Goal: Task Accomplishment & Management: Manage account settings

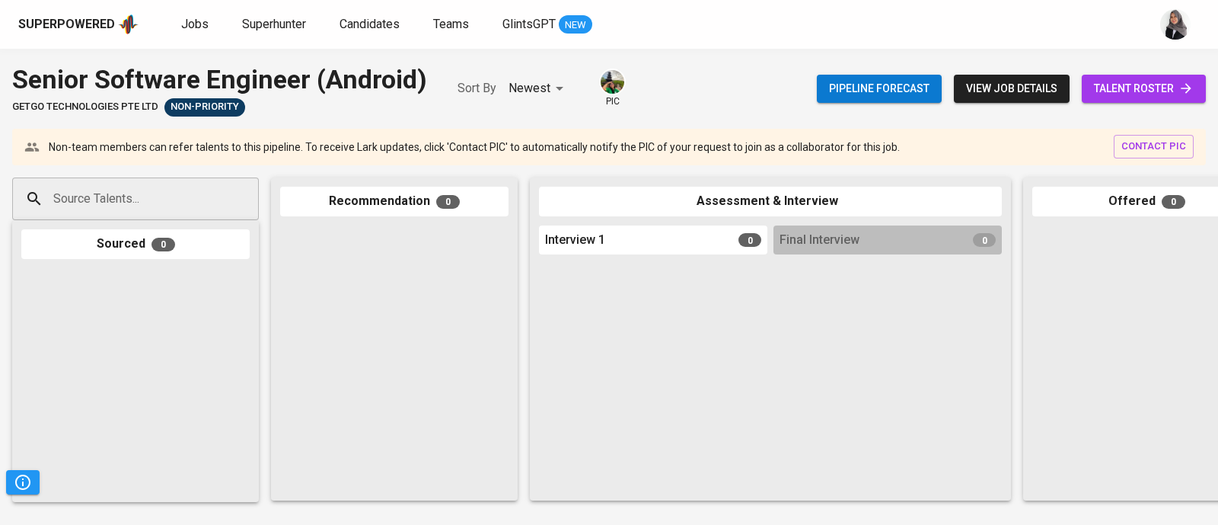
click at [807, 30] on div "Superpowered Jobs Superhunter Candidates Teams GlintsGPT NEW" at bounding box center [584, 24] width 1133 height 23
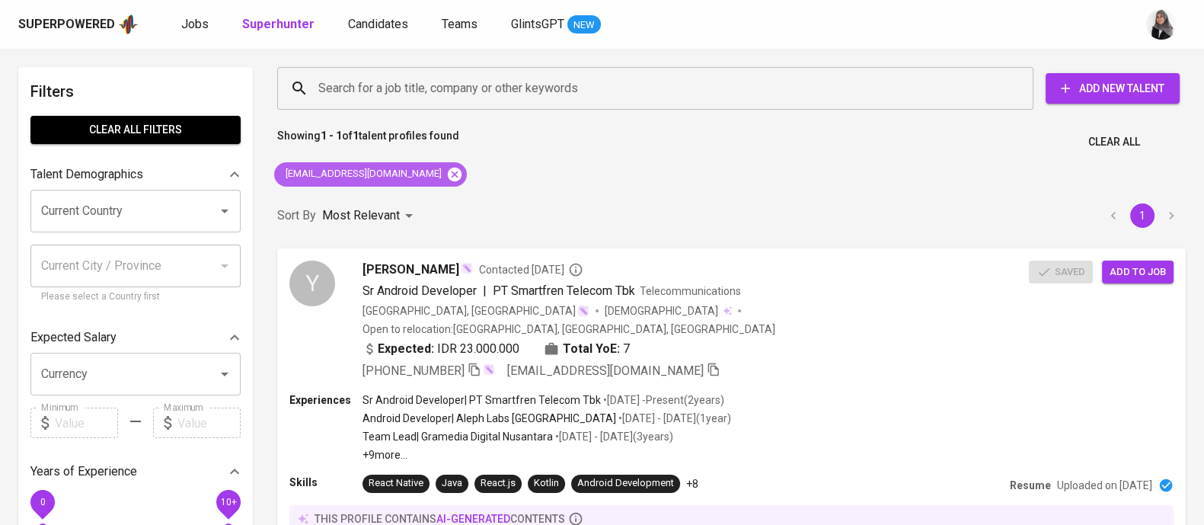
click at [448, 172] on icon at bounding box center [455, 174] width 14 height 14
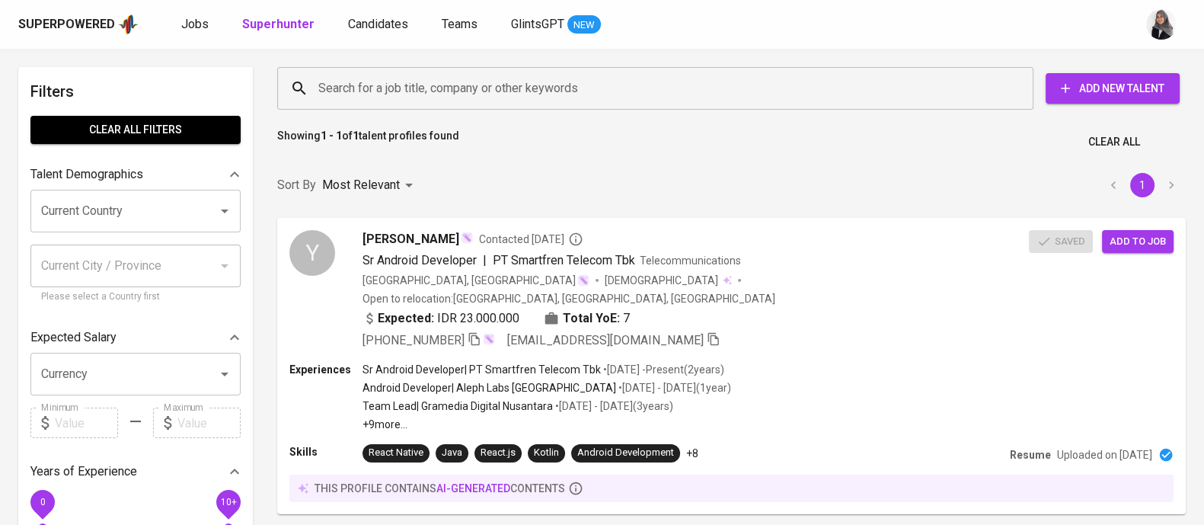
click at [468, 80] on input "Search for a job title, company or other keywords" at bounding box center [658, 88] width 689 height 29
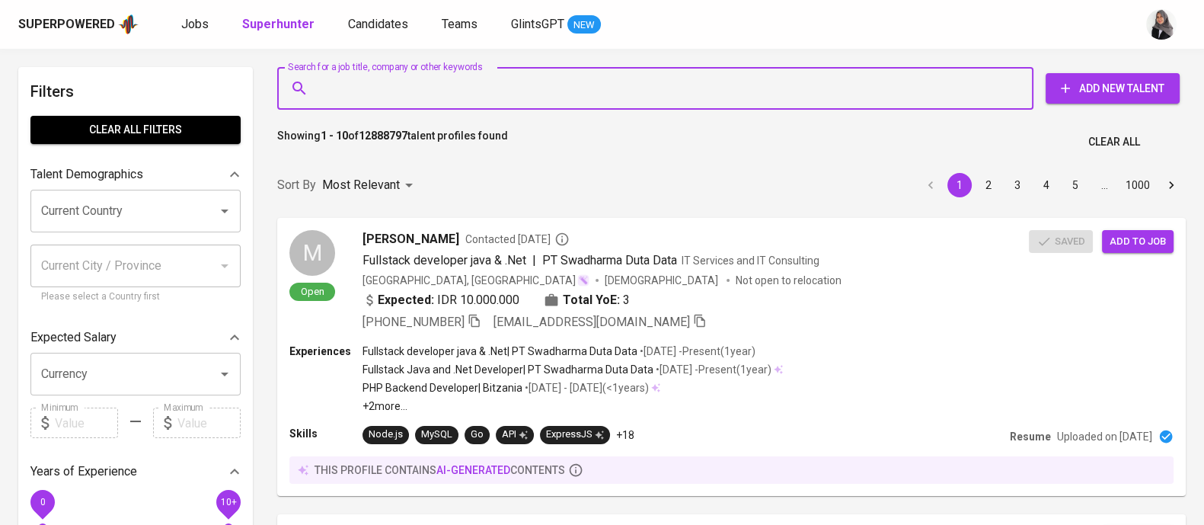
paste input "[EMAIL_ADDRESS][DOMAIN_NAME]"
type input "[EMAIL_ADDRESS][DOMAIN_NAME]"
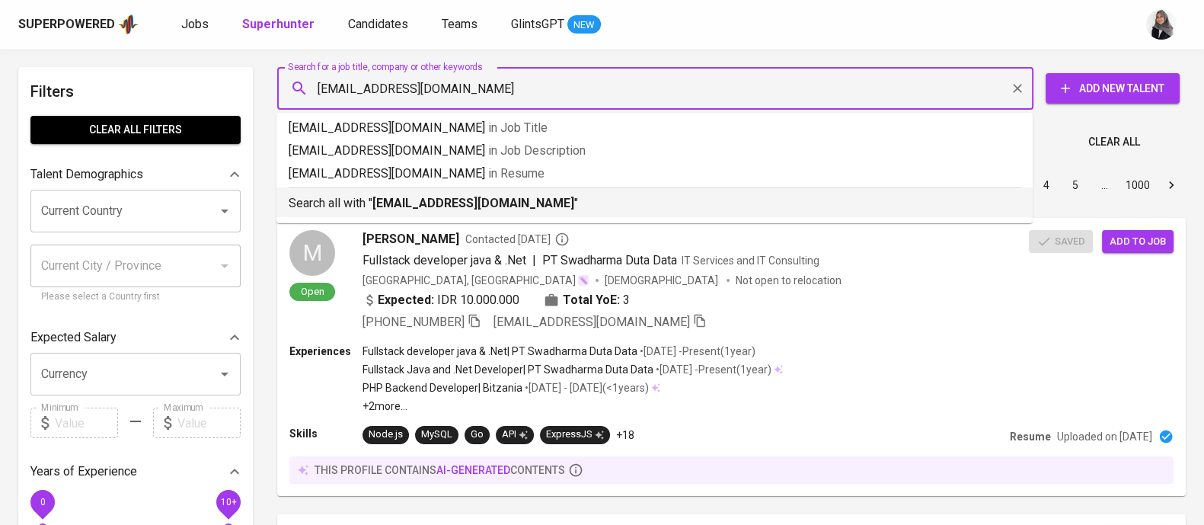
click at [516, 212] on p "Search all with " [EMAIL_ADDRESS][DOMAIN_NAME] "" at bounding box center [655, 203] width 732 height 18
click at [516, 209] on div "Sort By Most Relevant MOST_RELEVANT 1 2 3 4 5 … 1000" at bounding box center [731, 185] width 927 height 46
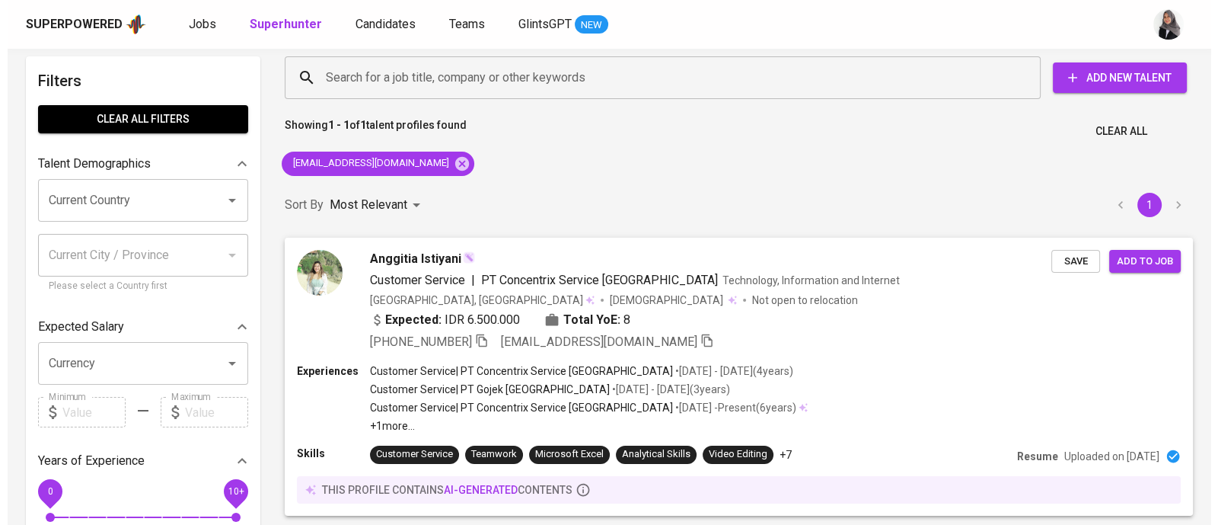
scroll to position [12, 0]
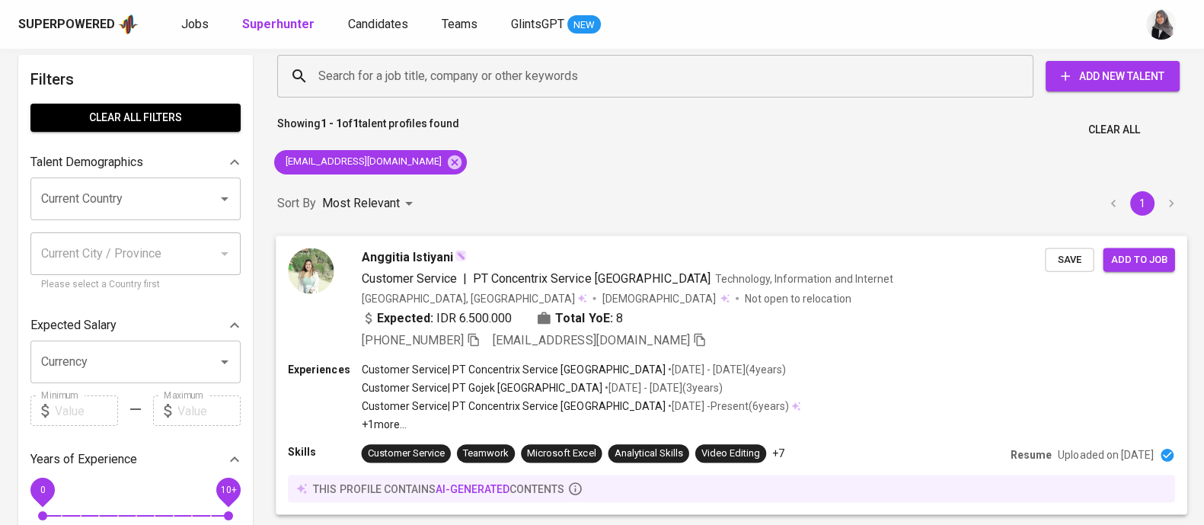
click at [845, 388] on div "Experiences Customer Service | PT Concentrix Service Indonesia • Sep 2019 - Aug…" at bounding box center [731, 396] width 886 height 70
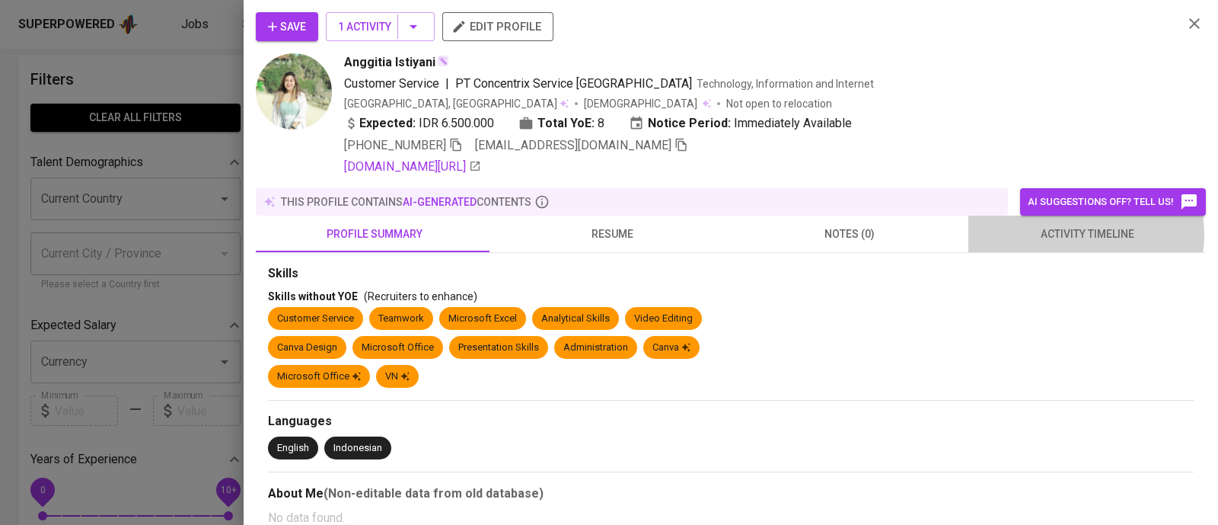
click at [1065, 235] on span "activity timeline" at bounding box center [1087, 234] width 219 height 19
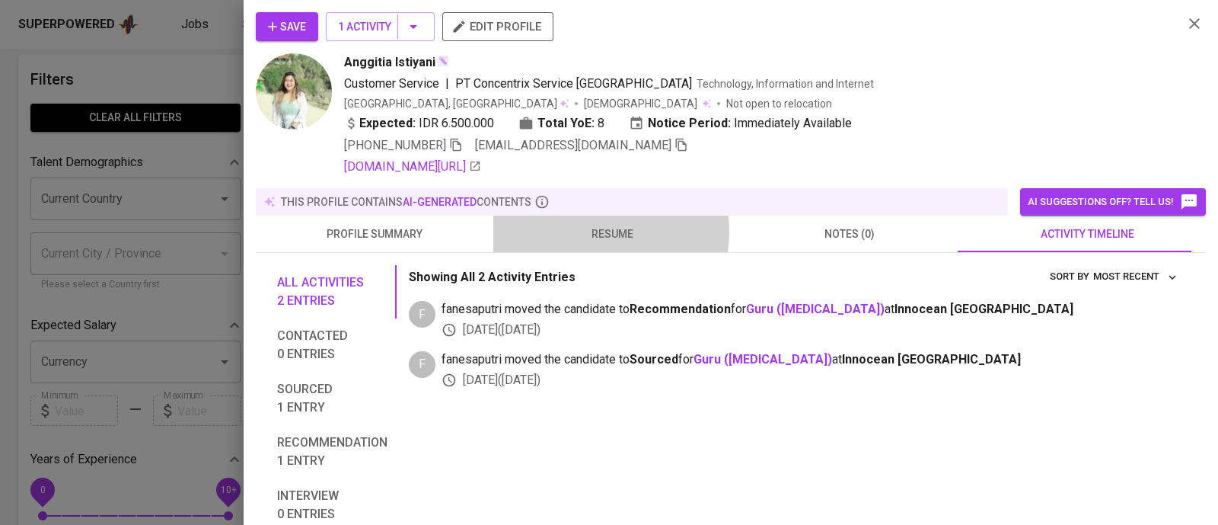
click at [595, 231] on span "resume" at bounding box center [612, 234] width 219 height 19
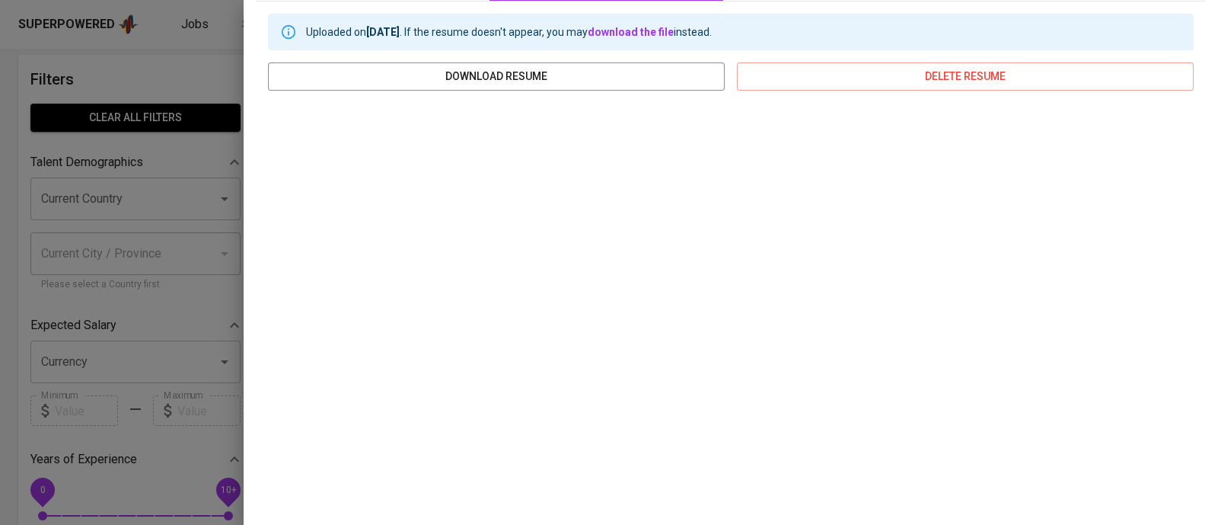
scroll to position [0, 0]
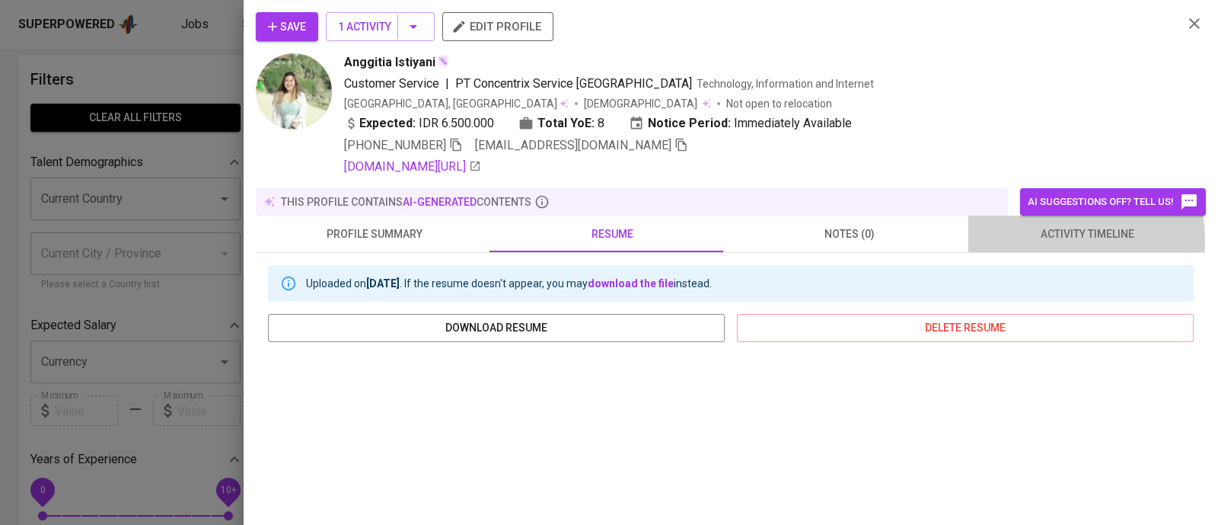
click at [1038, 241] on span "activity timeline" at bounding box center [1087, 234] width 219 height 19
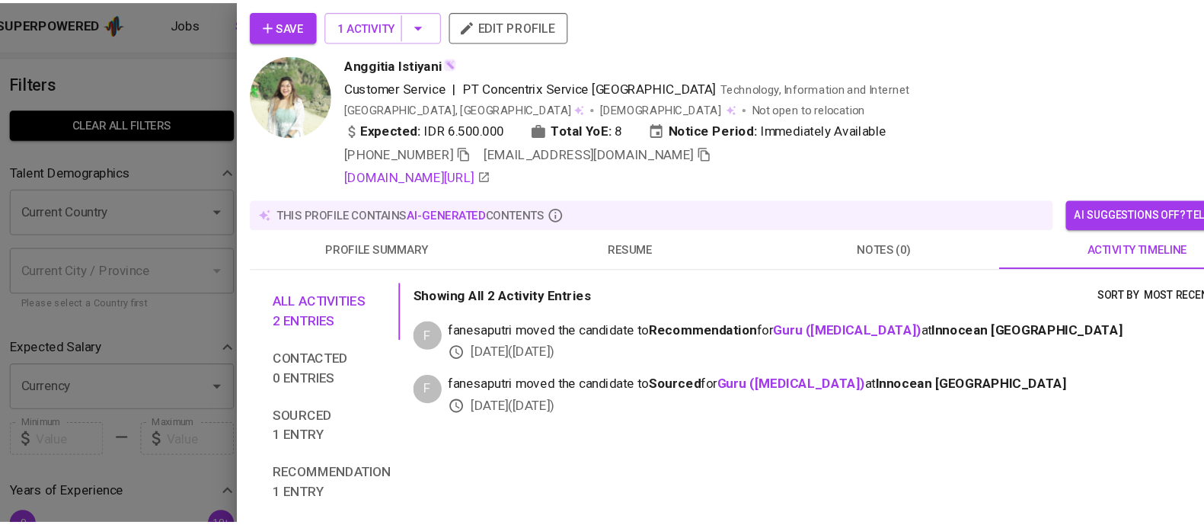
scroll to position [12, 0]
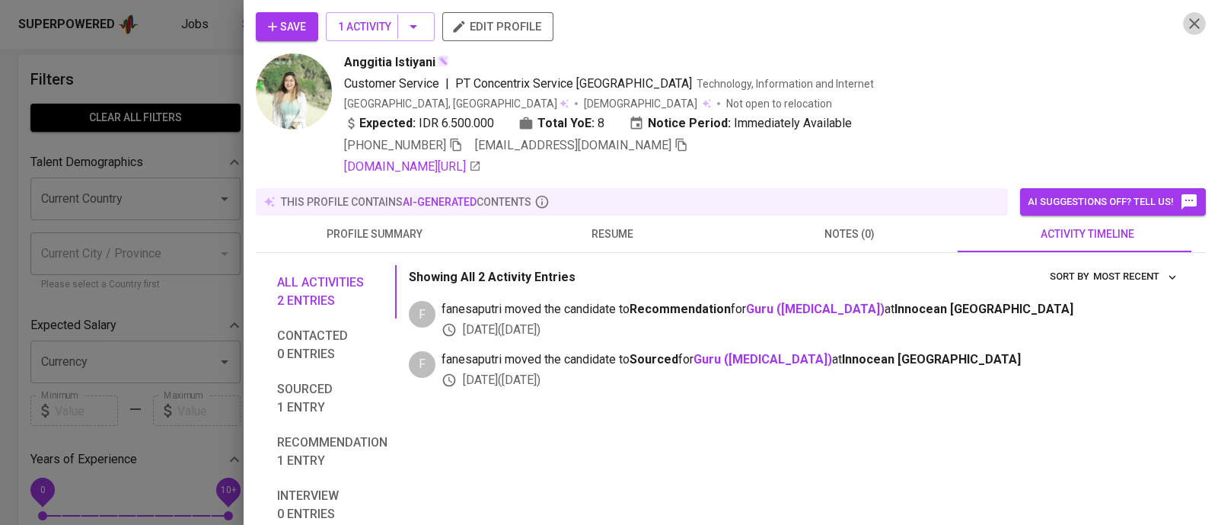
click at [1186, 24] on icon "button" at bounding box center [1195, 23] width 18 height 18
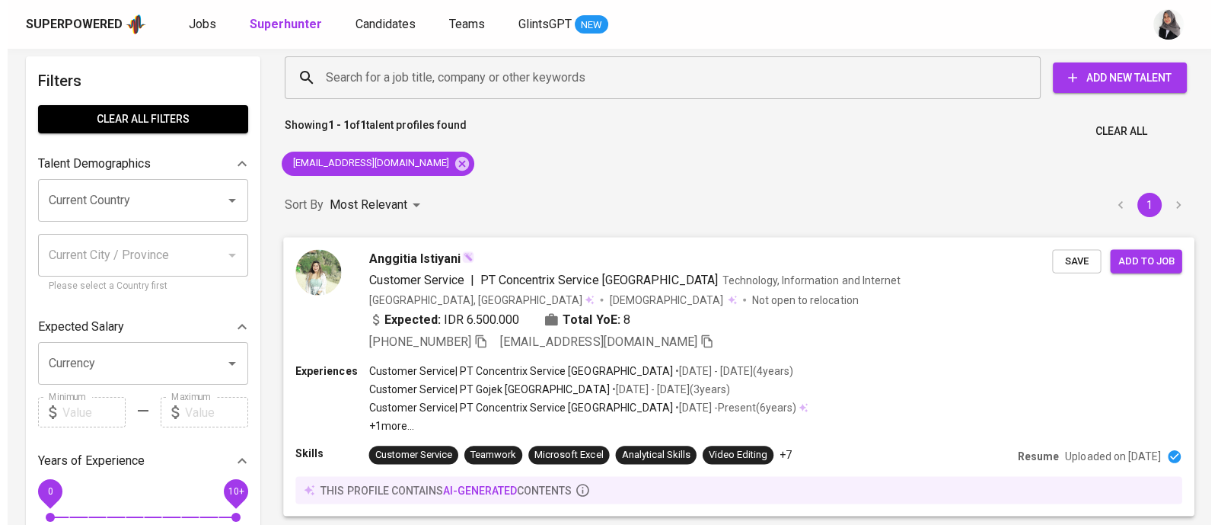
scroll to position [0, 0]
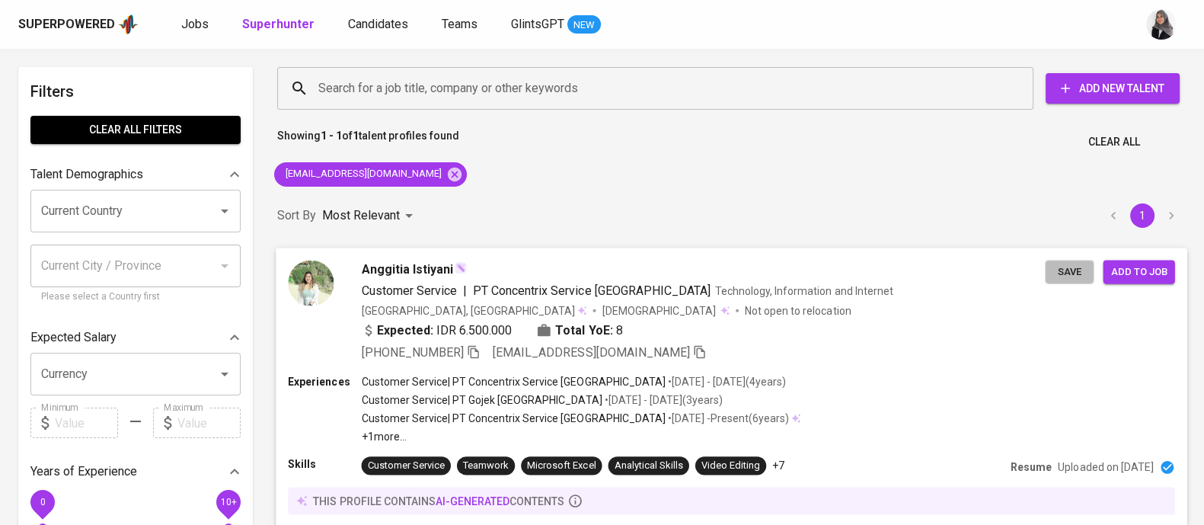
click at [1070, 273] on span "Save" at bounding box center [1069, 272] width 34 height 18
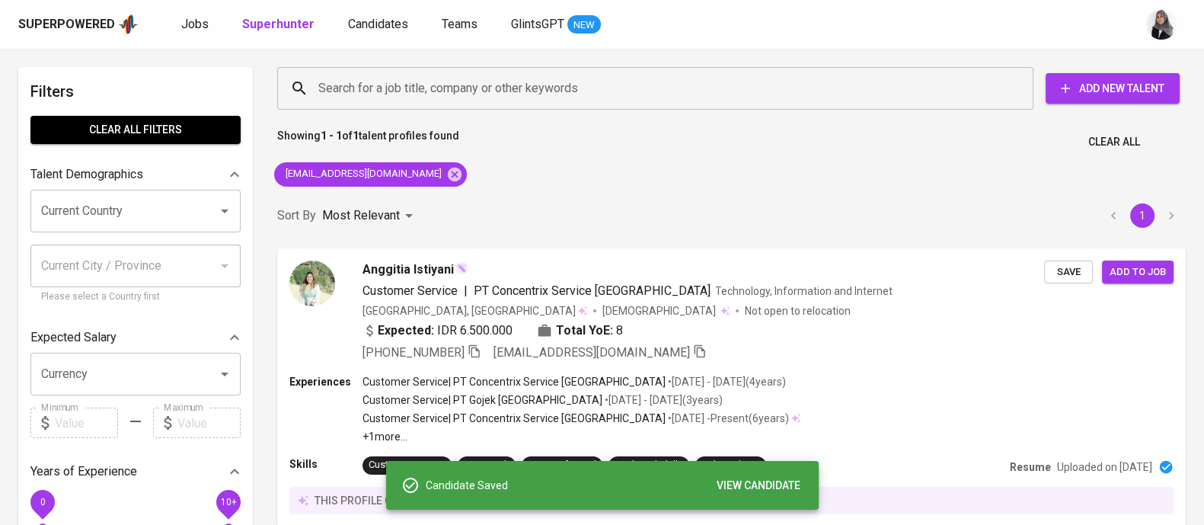
click at [820, 147] on div "Showing 1 - 1 of 1 talent profiles found Clear All" at bounding box center [731, 137] width 927 height 37
click at [448, 173] on icon at bounding box center [455, 174] width 14 height 14
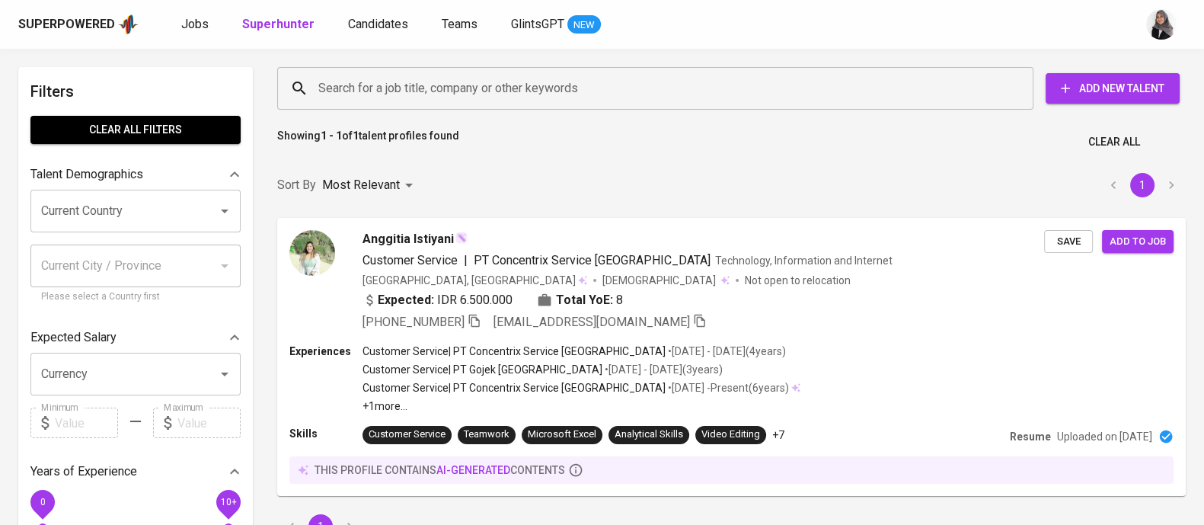
click at [436, 101] on input "Search for a job title, company or other keywords" at bounding box center [658, 88] width 689 height 29
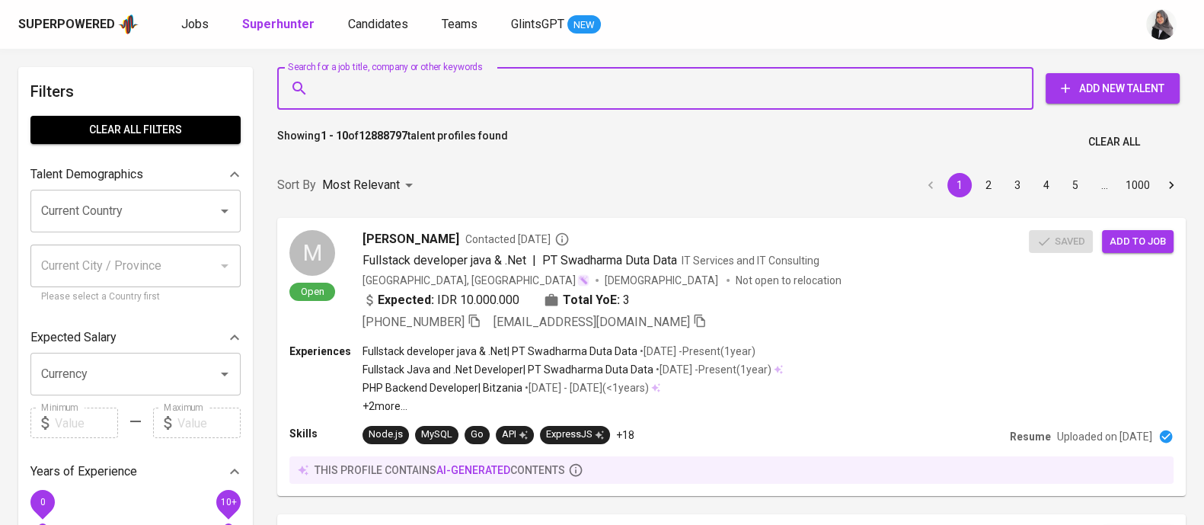
paste input "mavira5@live.com"
type input "mavira5@live.com"
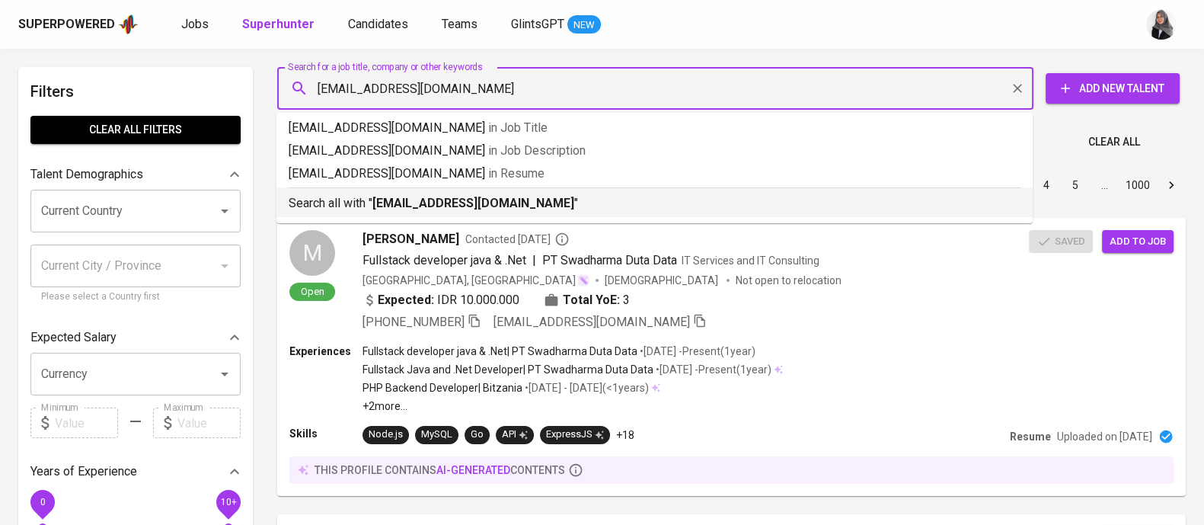
click at [435, 206] on b "mavira5@live.com" at bounding box center [473, 203] width 202 height 14
click at [435, 206] on div "Sort By Most Relevant MOST_RELEVANT 1 2 3 4 5 … 1000" at bounding box center [731, 185] width 927 height 46
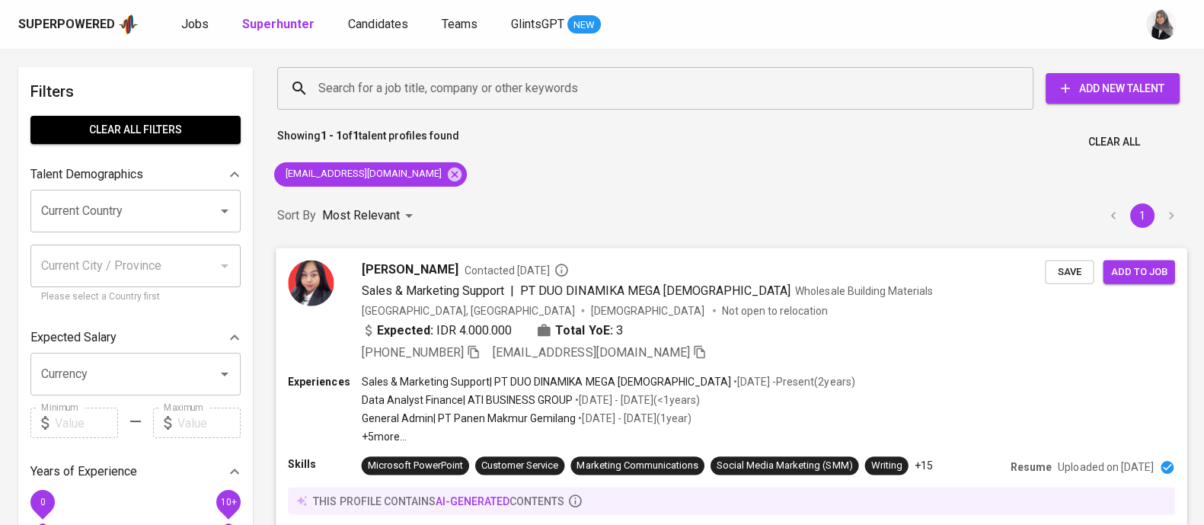
click at [911, 382] on div "Experiences Sales & Marketing Support | PT DUO DINAMIKA MEGA PERKASA • Feb 2023…" at bounding box center [731, 408] width 886 height 70
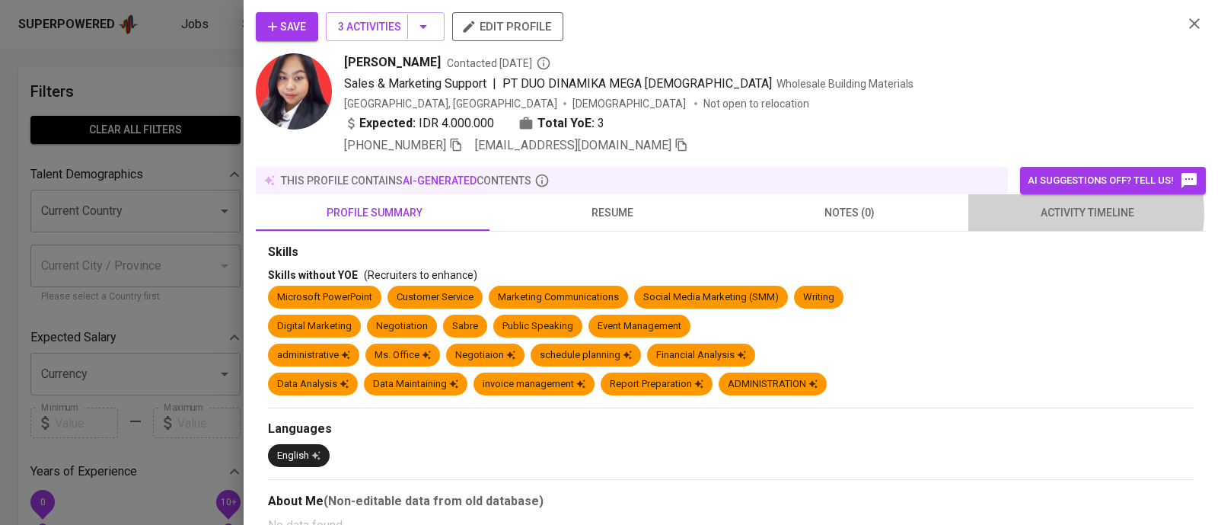
click at [1072, 212] on span "activity timeline" at bounding box center [1087, 212] width 219 height 19
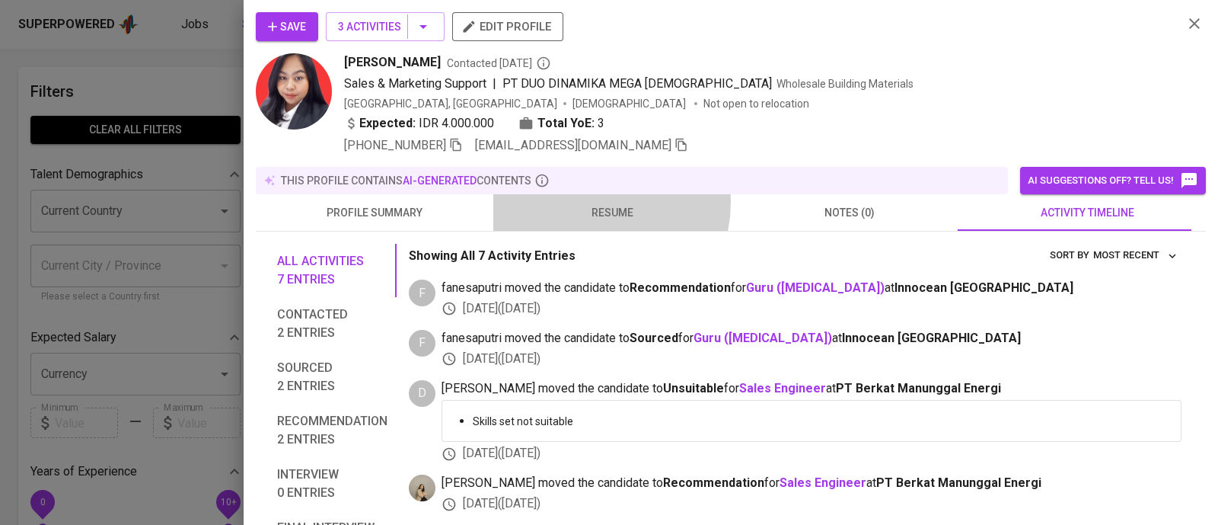
click at [591, 202] on button "resume" at bounding box center [612, 212] width 238 height 37
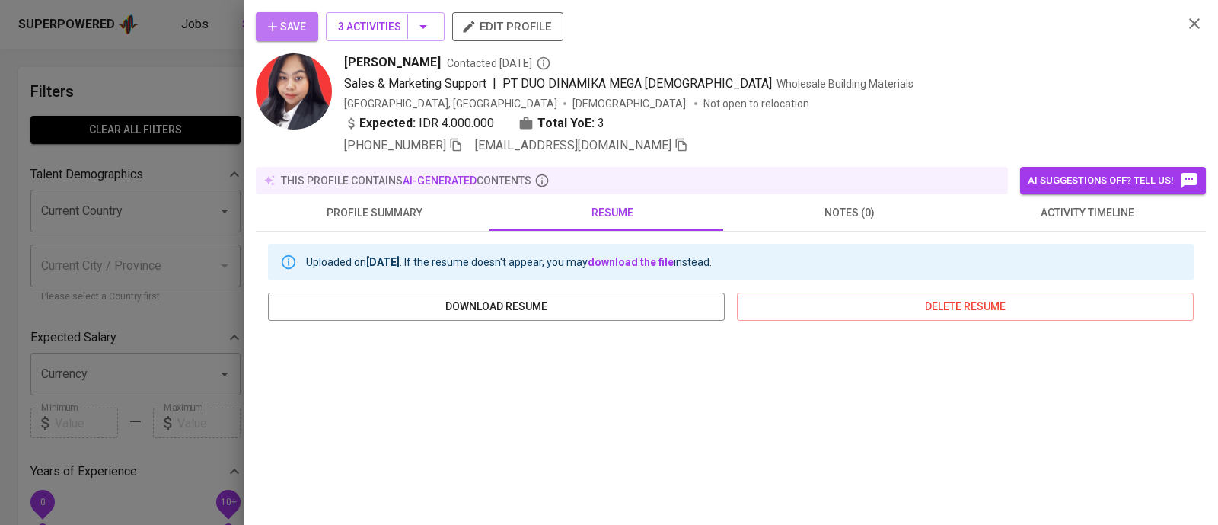
click at [273, 21] on icon "button" at bounding box center [272, 26] width 15 height 15
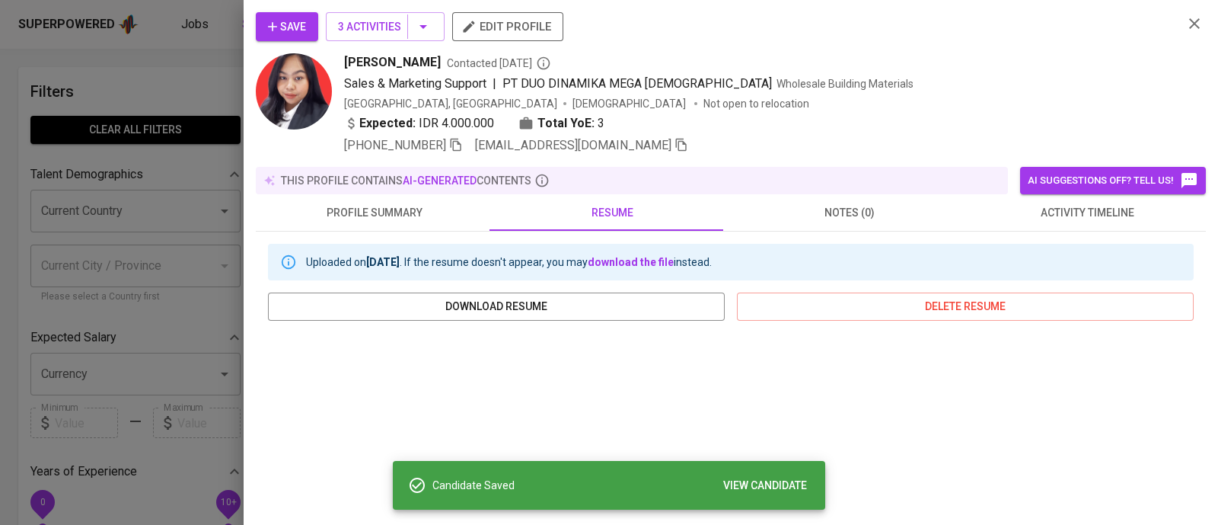
click at [148, 72] on div at bounding box center [609, 262] width 1218 height 525
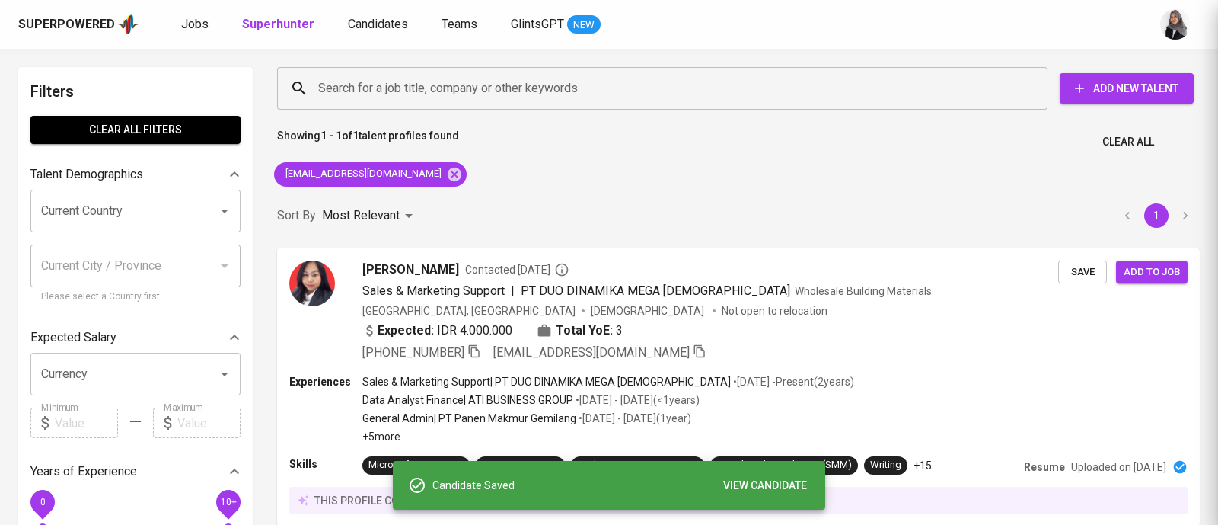
scroll to position [1, 0]
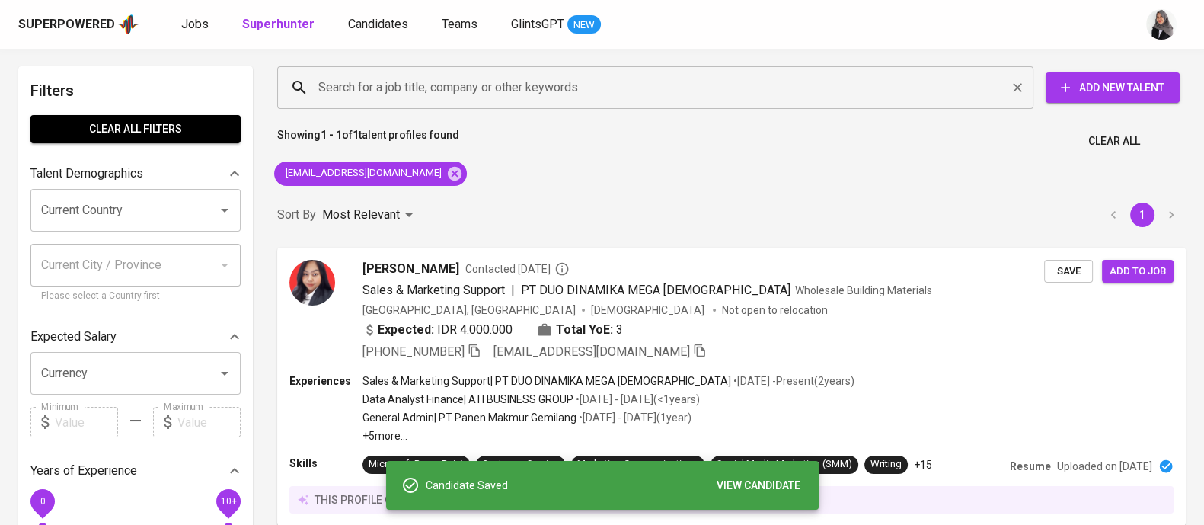
click at [818, 75] on input "Search for a job title, company or other keywords" at bounding box center [658, 87] width 689 height 29
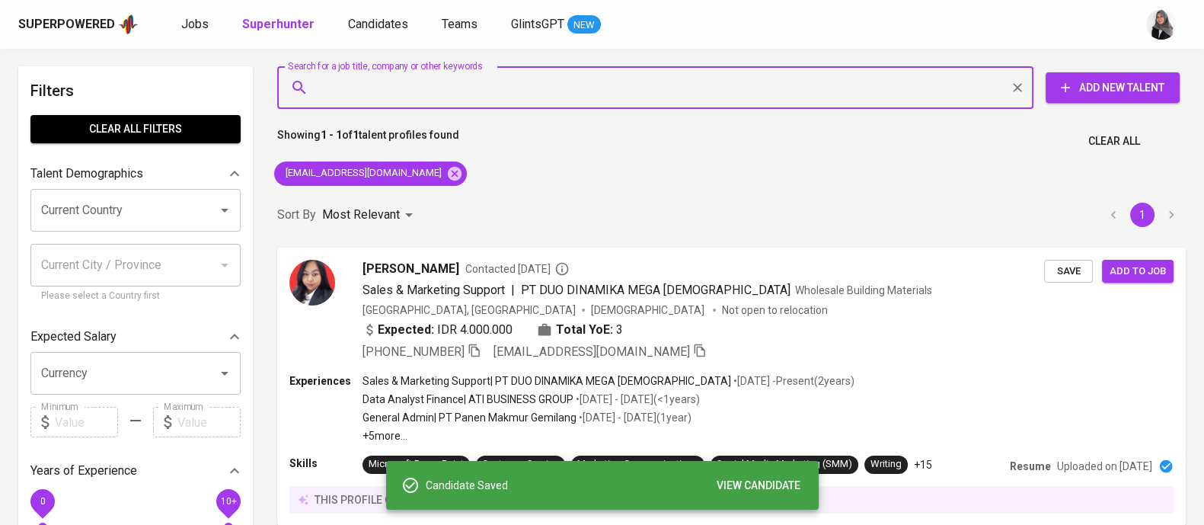
paste input "ramadhanikiky22@gmail.com"
type input "ramadhanikiky22@gmail.com"
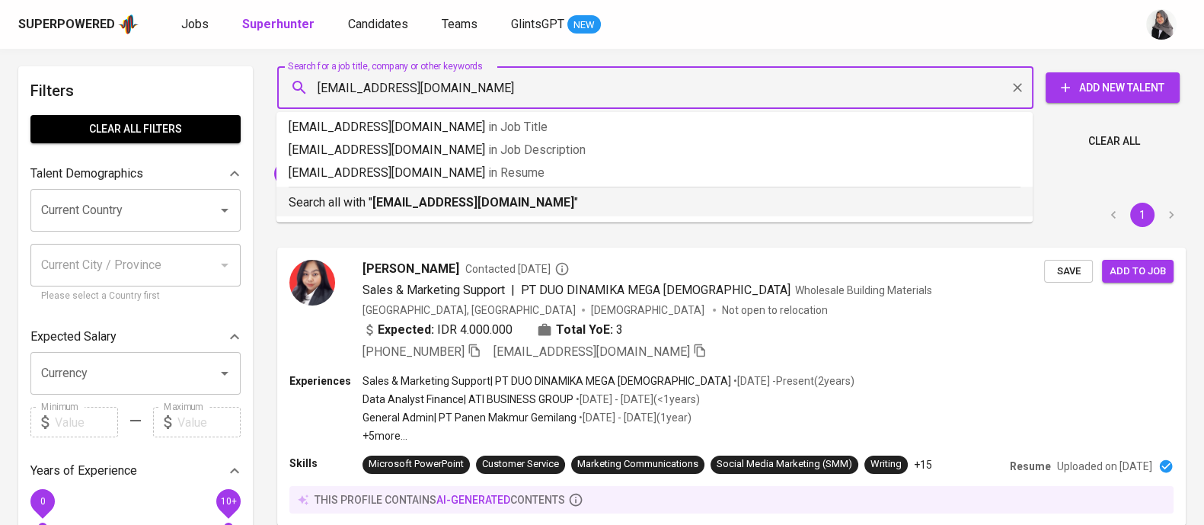
click at [471, 199] on b "ramadhanikiky22@gmail.com" at bounding box center [473, 202] width 202 height 14
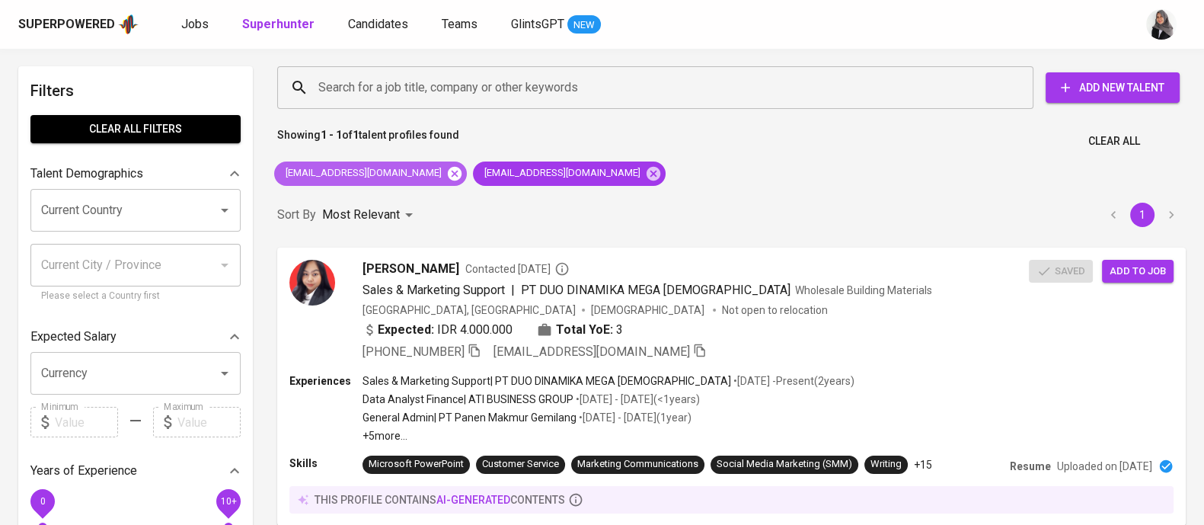
click at [448, 169] on icon at bounding box center [455, 173] width 14 height 14
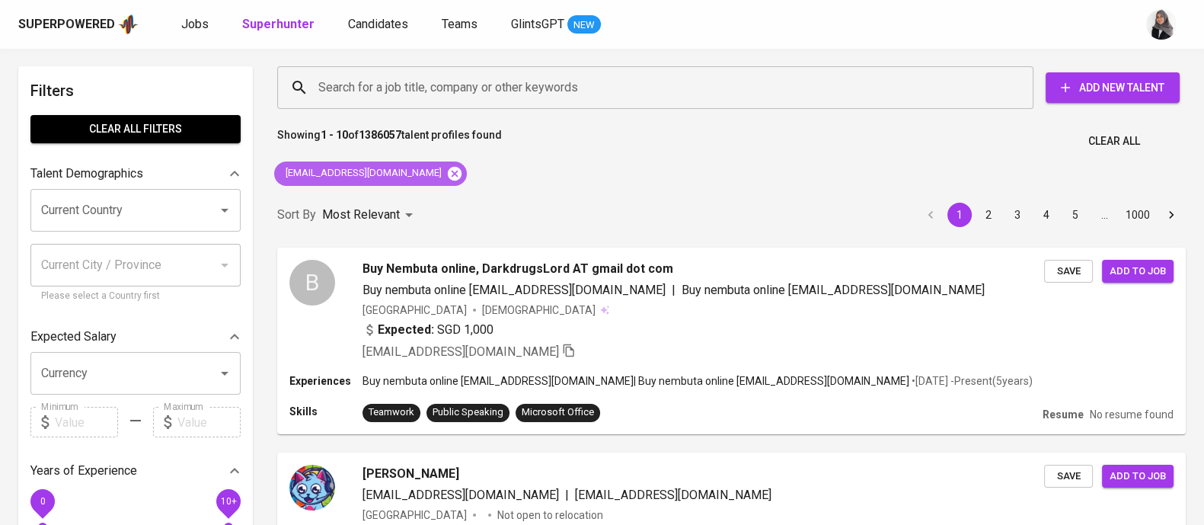
click at [446, 173] on icon at bounding box center [454, 173] width 17 height 17
click at [408, 92] on input "Search for a job title, company or other keywords" at bounding box center [658, 87] width 689 height 29
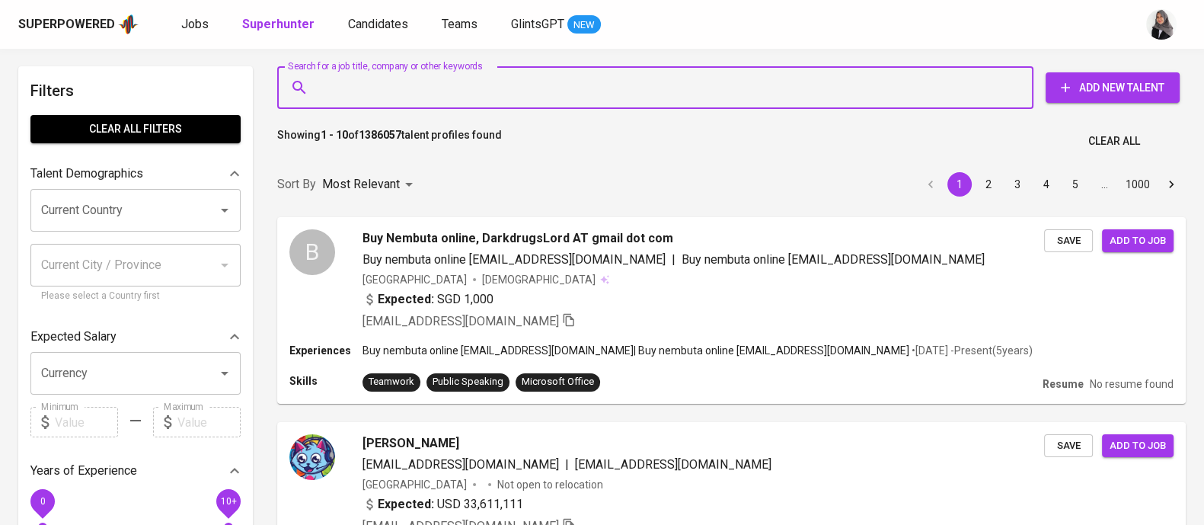
paste input "ramadhanikiky22@gmail.com"
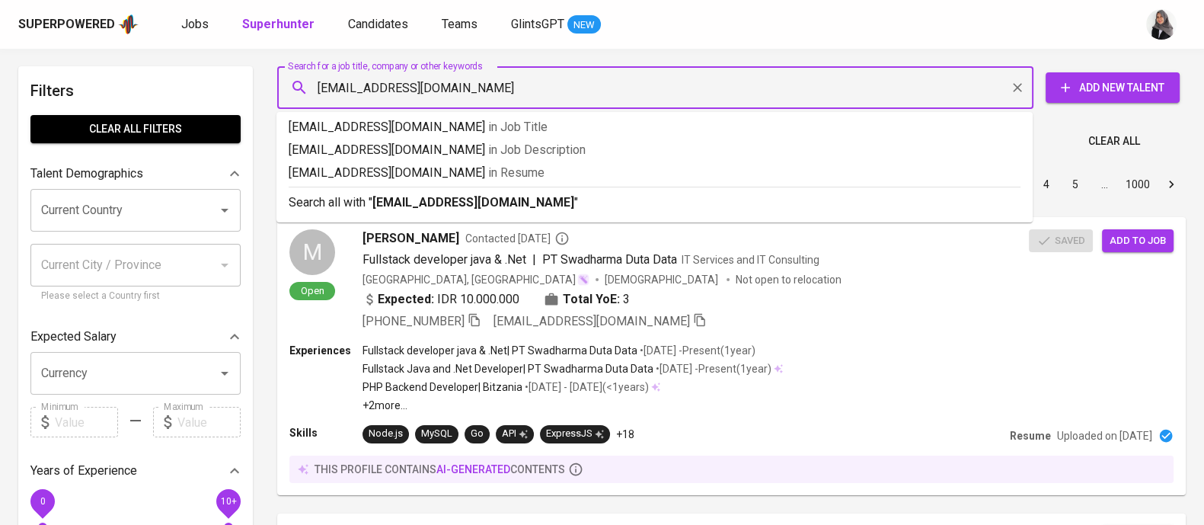
type input "ramadhanikiky22@gmail.com"
click at [570, 211] on p "Search all with " ramadhanikiky22@gmail.com "" at bounding box center [655, 202] width 732 height 18
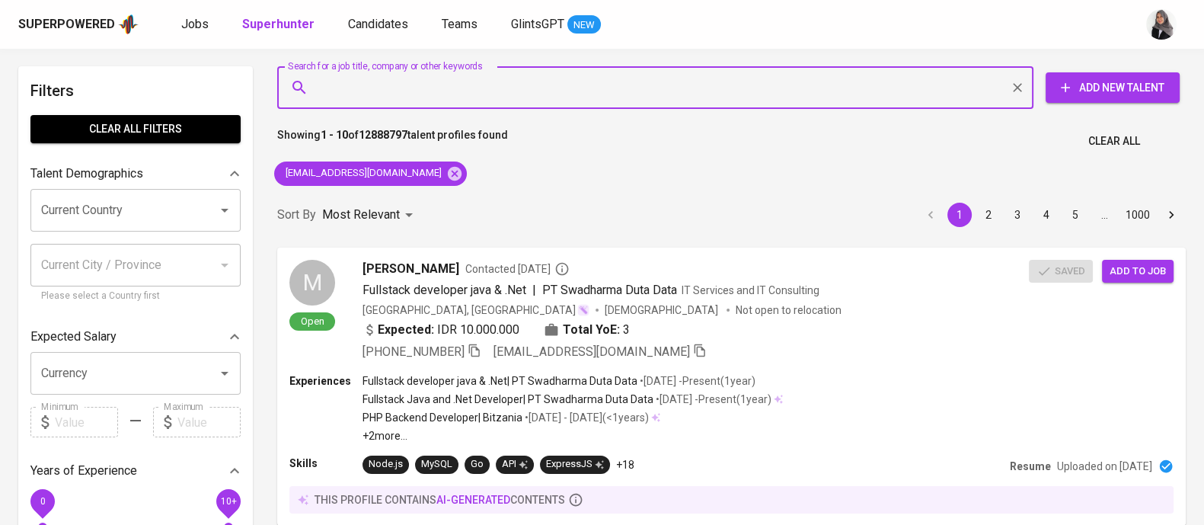
click at [570, 211] on div "Sort By Most Relevant MOST_RELEVANT 1 2 3 4 5 … 1000" at bounding box center [731, 215] width 927 height 46
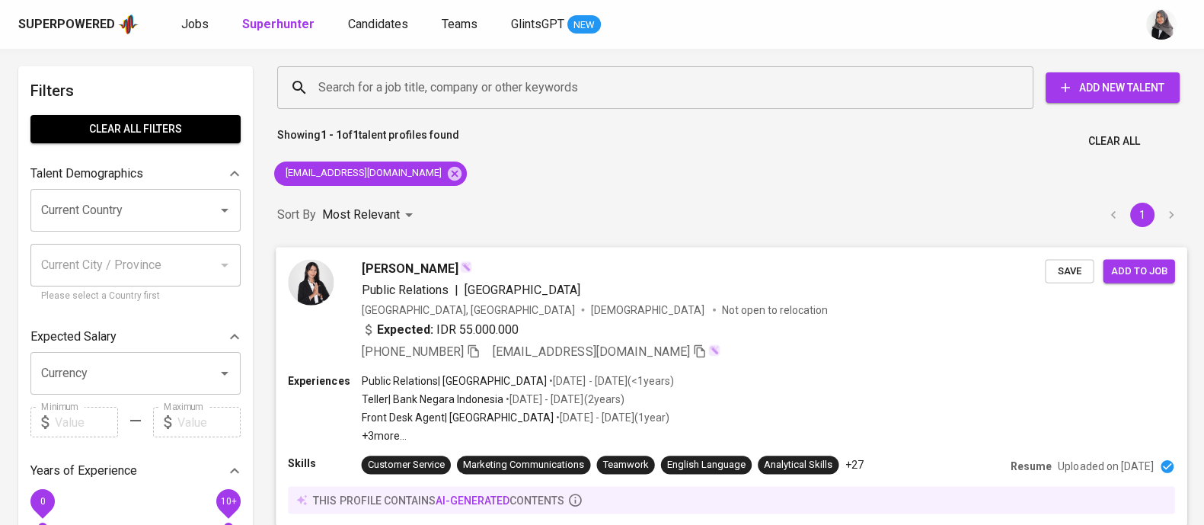
click at [801, 357] on div "+62 821-9054-5656 ramadhanikiky22@gmail.com" at bounding box center [704, 351] width 684 height 18
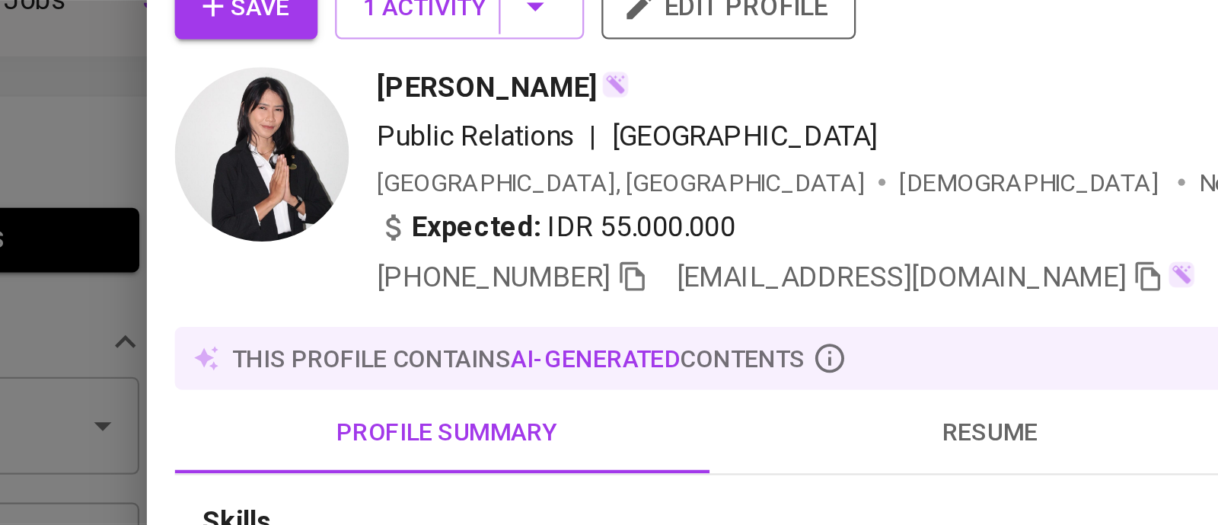
scroll to position [1, 0]
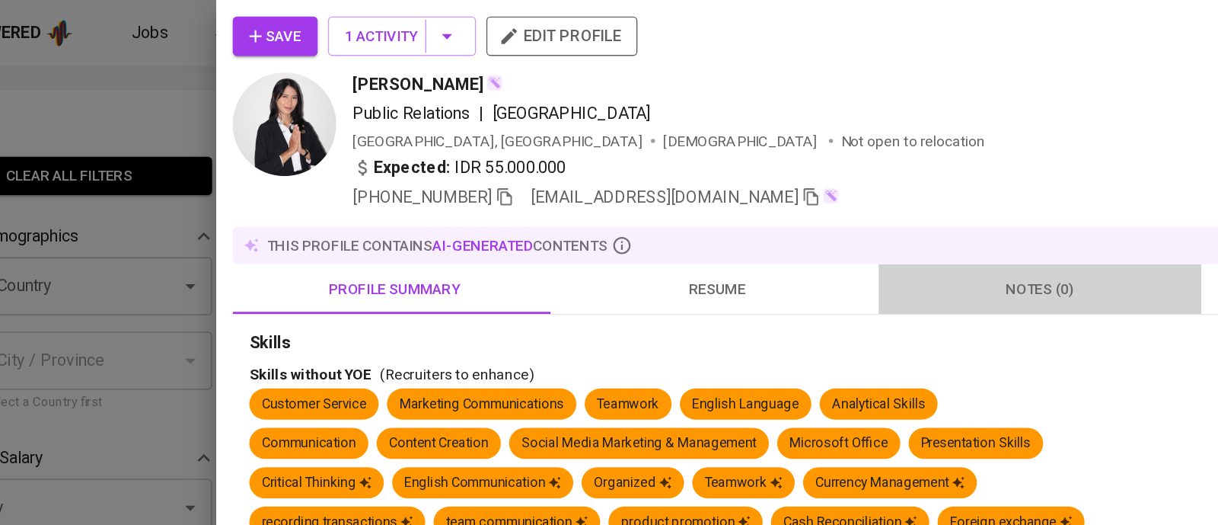
click at [846, 219] on span "notes (0)" at bounding box center [849, 212] width 219 height 19
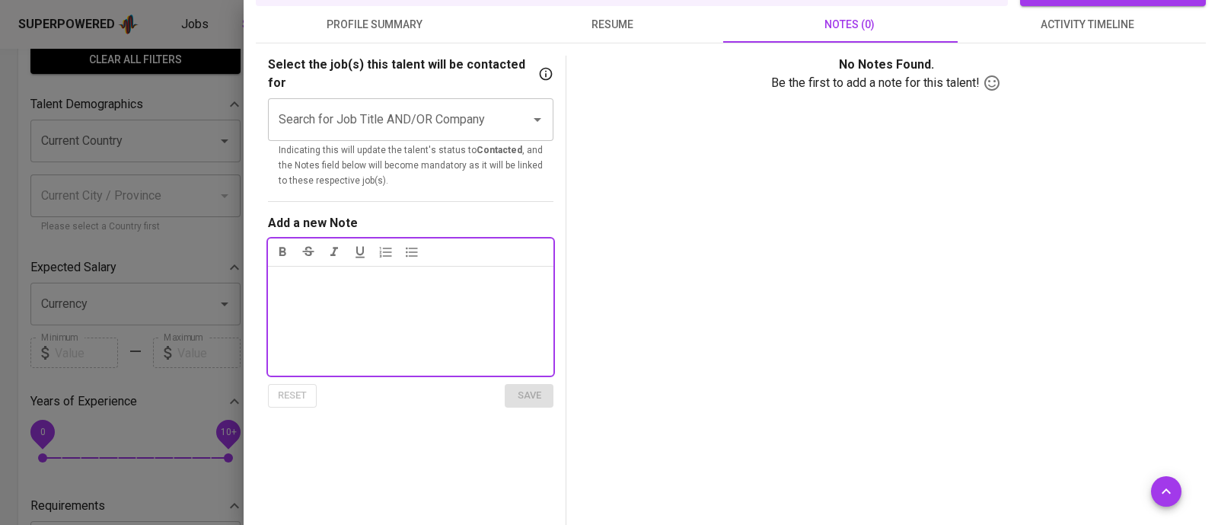
scroll to position [0, 0]
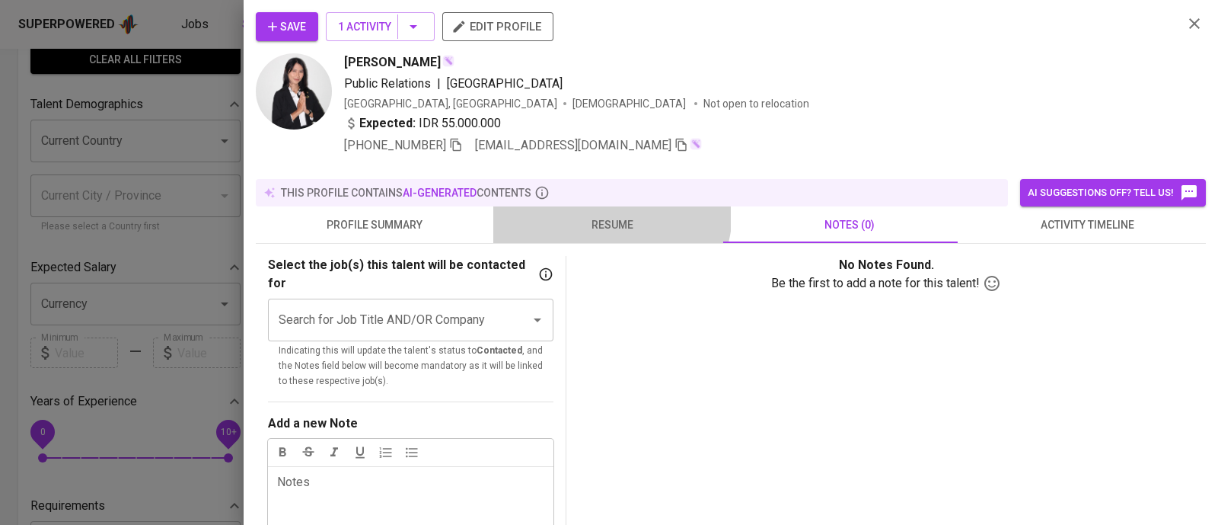
click at [601, 211] on button "resume" at bounding box center [612, 224] width 238 height 37
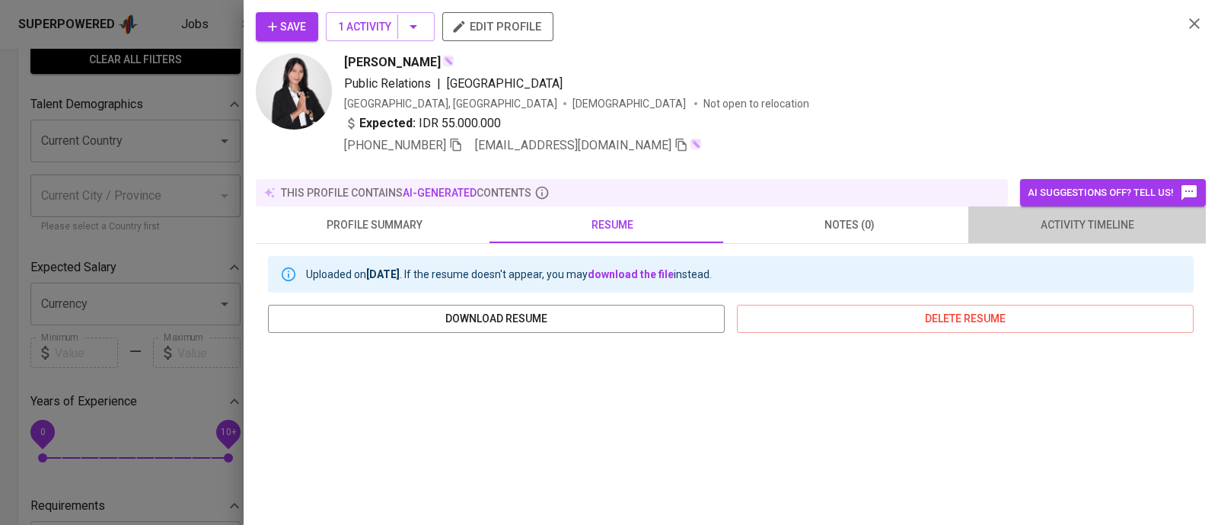
click at [1078, 216] on span "activity timeline" at bounding box center [1087, 225] width 219 height 19
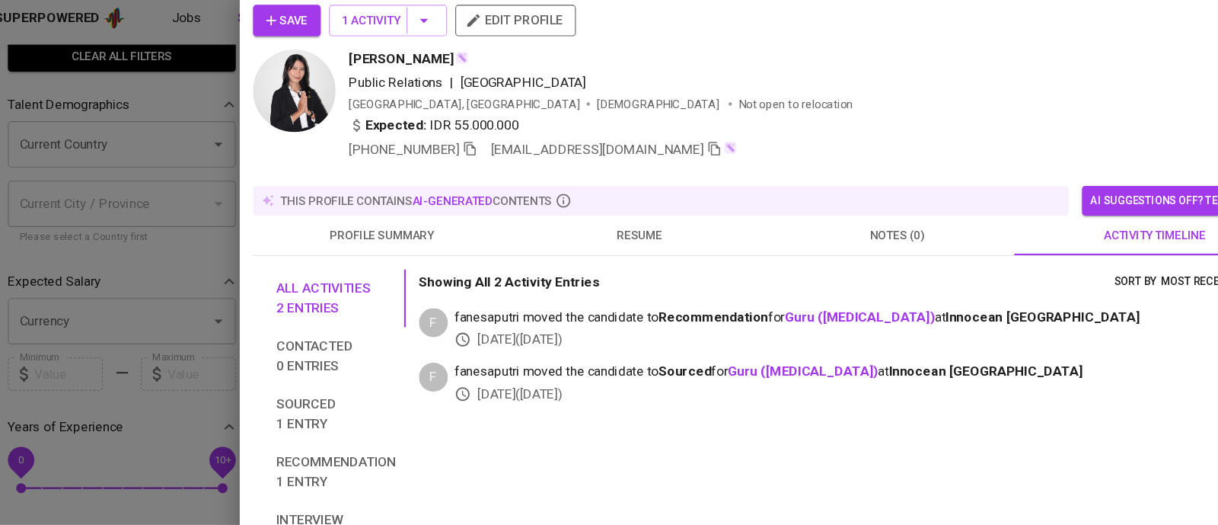
scroll to position [70, 0]
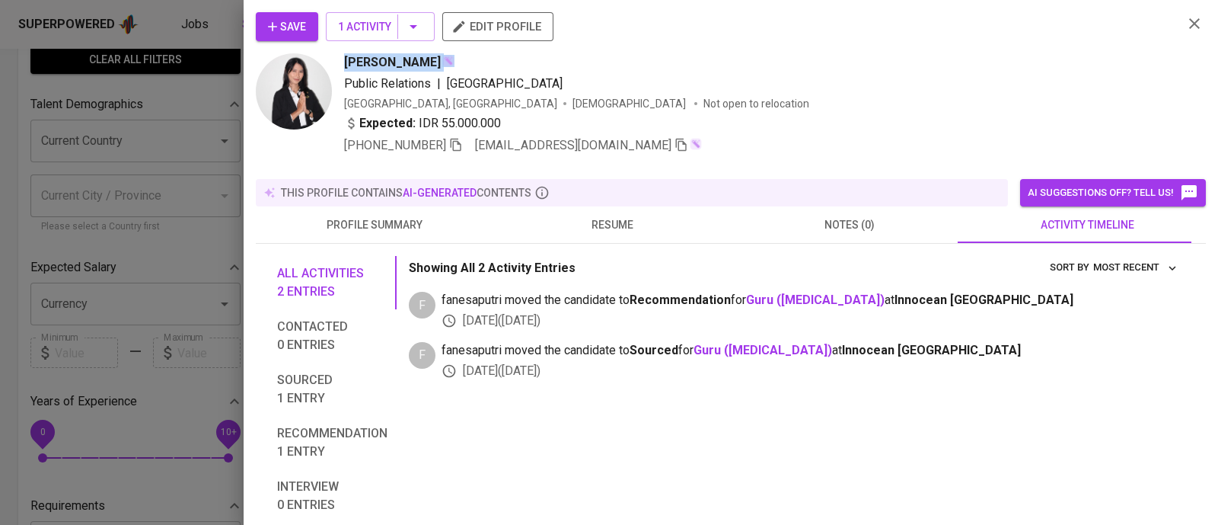
drag, startPoint x: 346, startPoint y: 65, endPoint x: 495, endPoint y: 69, distance: 149.3
click at [455, 69] on div "Anggraini Rizky Ramadhani" at bounding box center [399, 62] width 110 height 18
copy span "Anggraini Rizky Ramadhani"
click at [605, 218] on span "resume" at bounding box center [612, 225] width 219 height 19
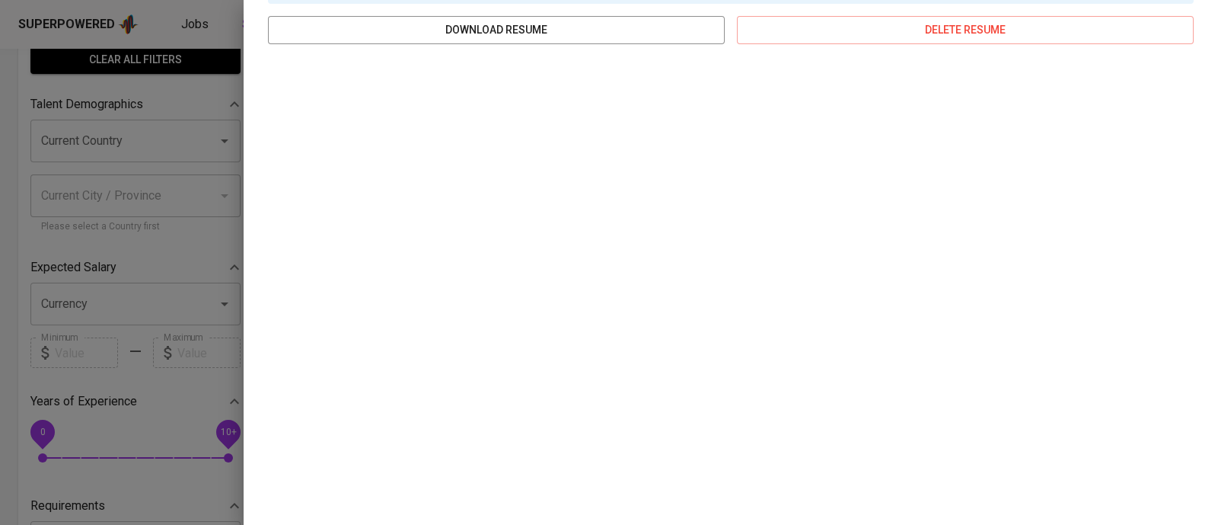
scroll to position [0, 0]
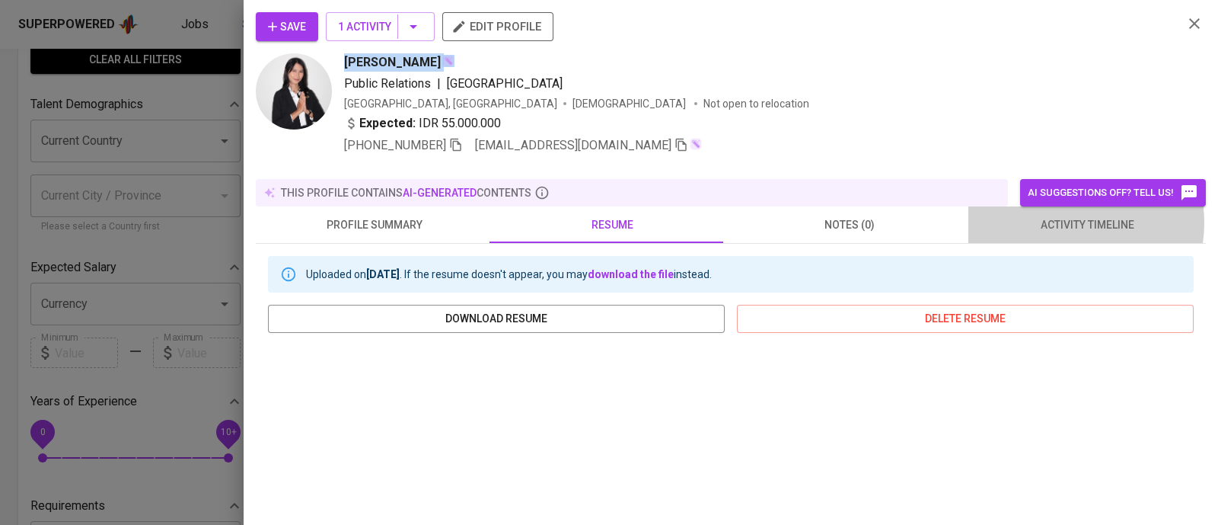
click at [1062, 216] on span "activity timeline" at bounding box center [1087, 225] width 219 height 19
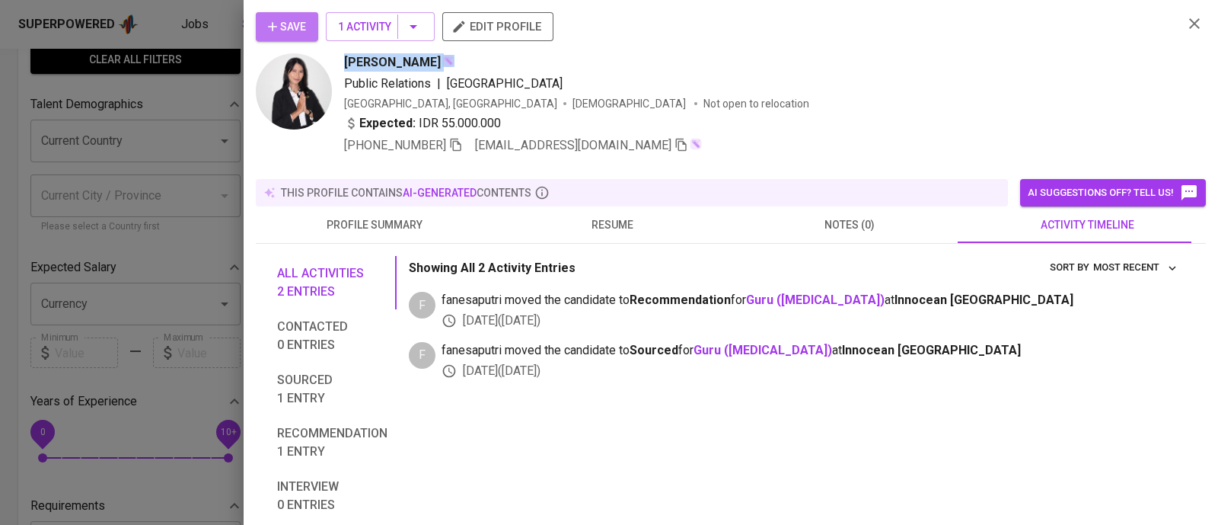
click at [295, 24] on span "Save" at bounding box center [287, 27] width 38 height 19
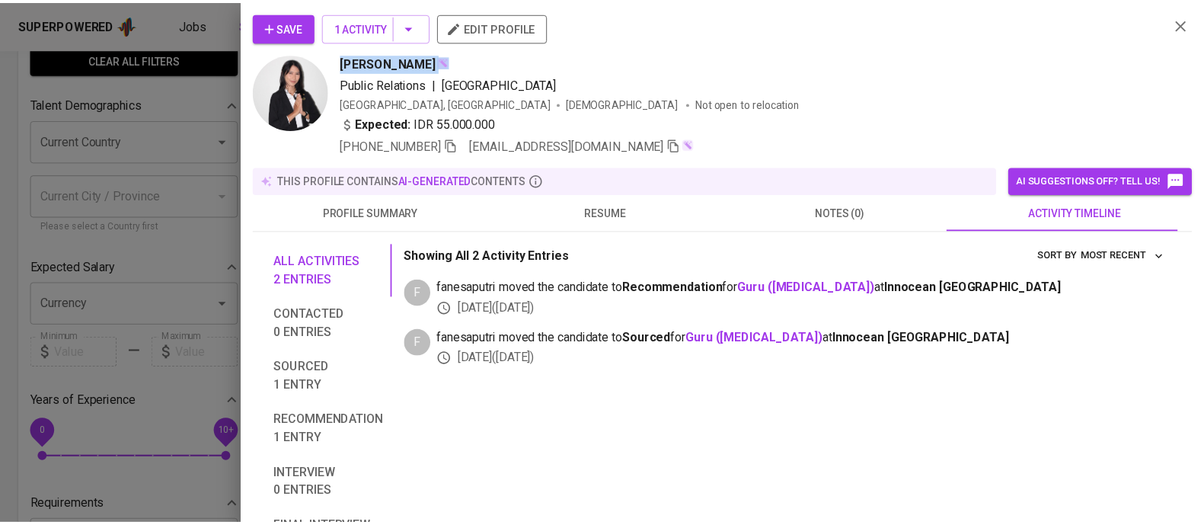
scroll to position [70, 0]
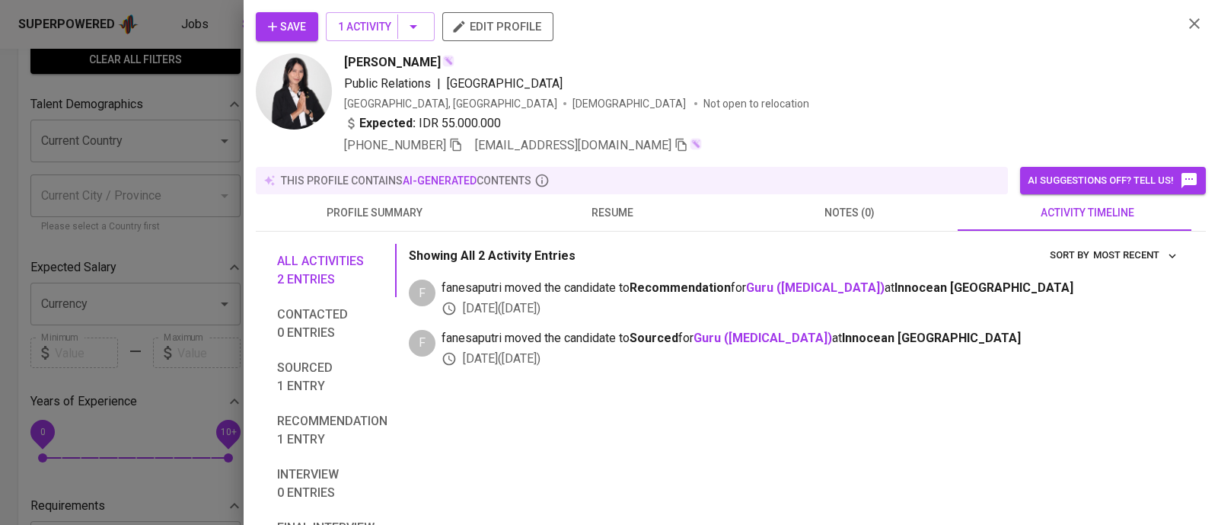
click at [160, 78] on div at bounding box center [609, 262] width 1218 height 525
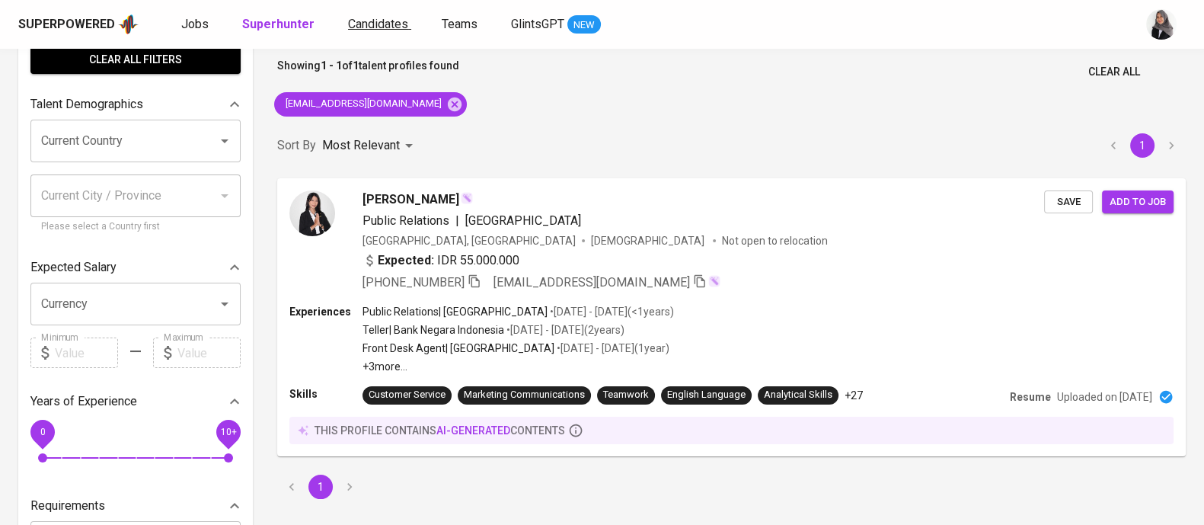
click at [390, 28] on span "Candidates" at bounding box center [378, 24] width 60 height 14
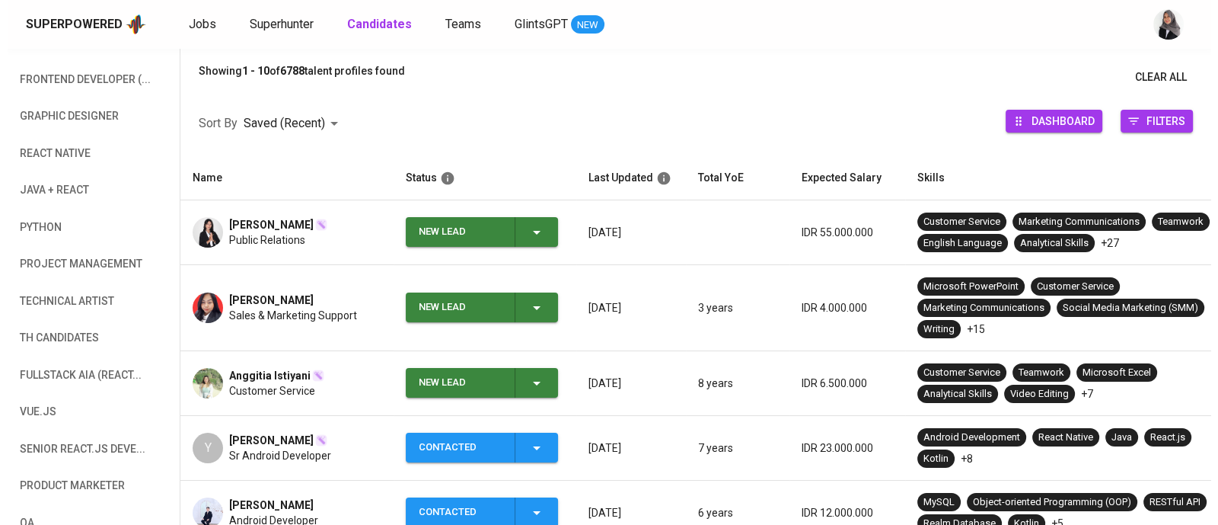
scroll to position [169, 0]
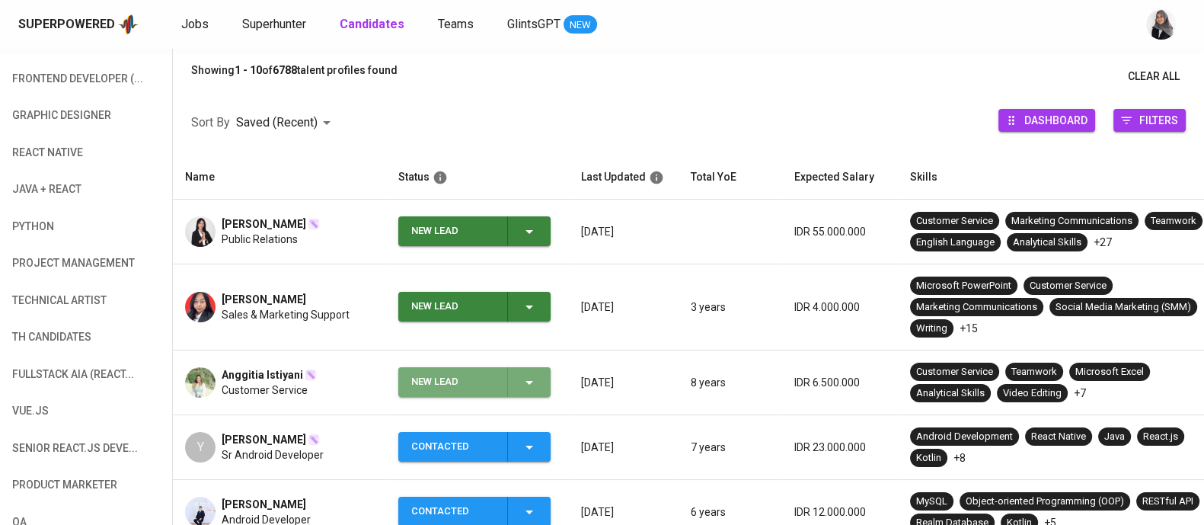
click at [530, 384] on icon "button" at bounding box center [529, 382] width 18 height 18
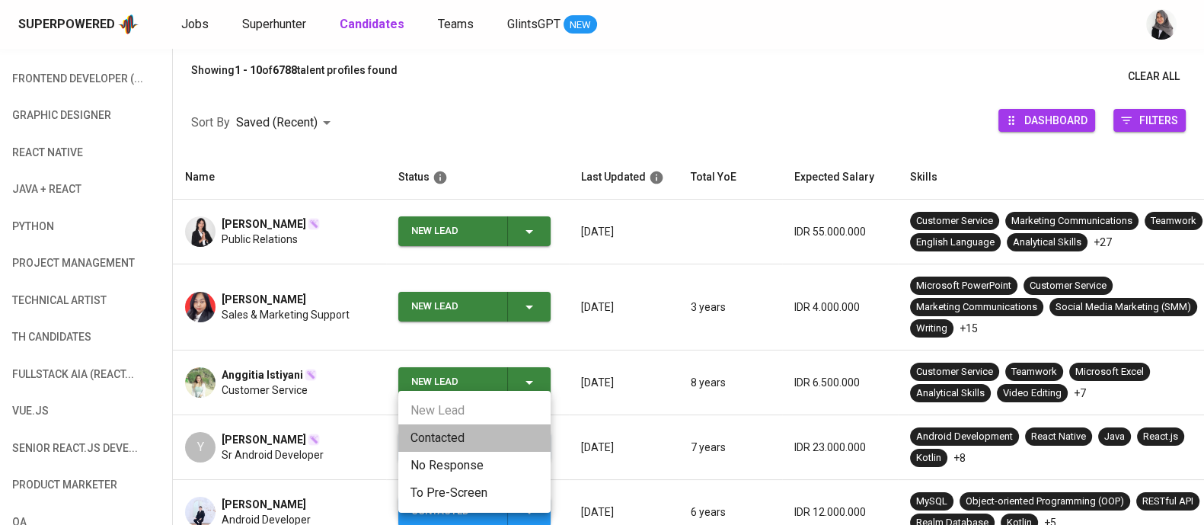
click at [452, 435] on li "Contacted" at bounding box center [474, 437] width 152 height 27
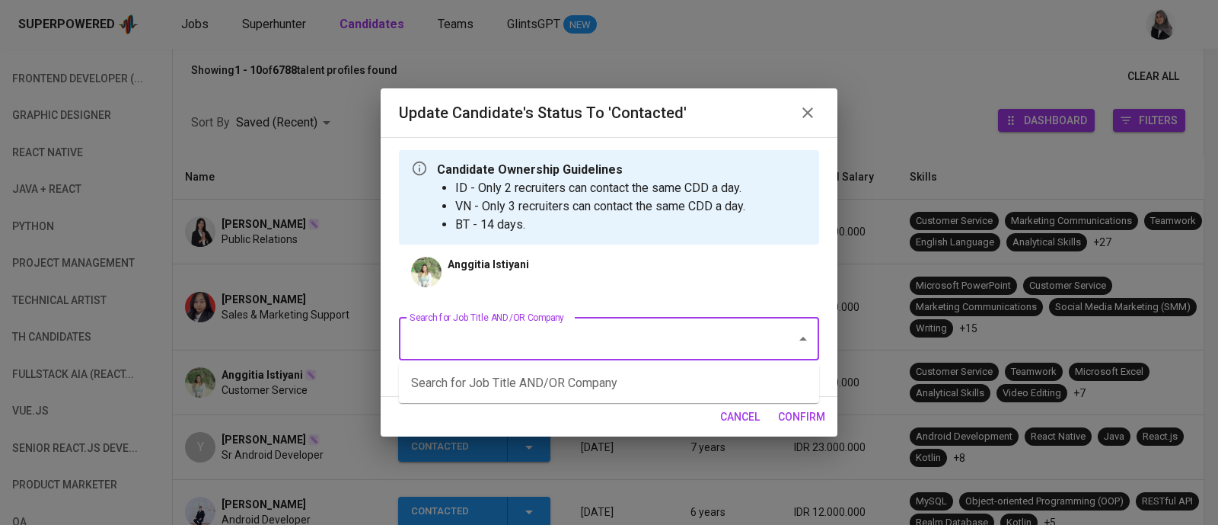
click at [588, 337] on input "Search for Job Title AND/OR Company" at bounding box center [588, 338] width 364 height 29
type input "i"
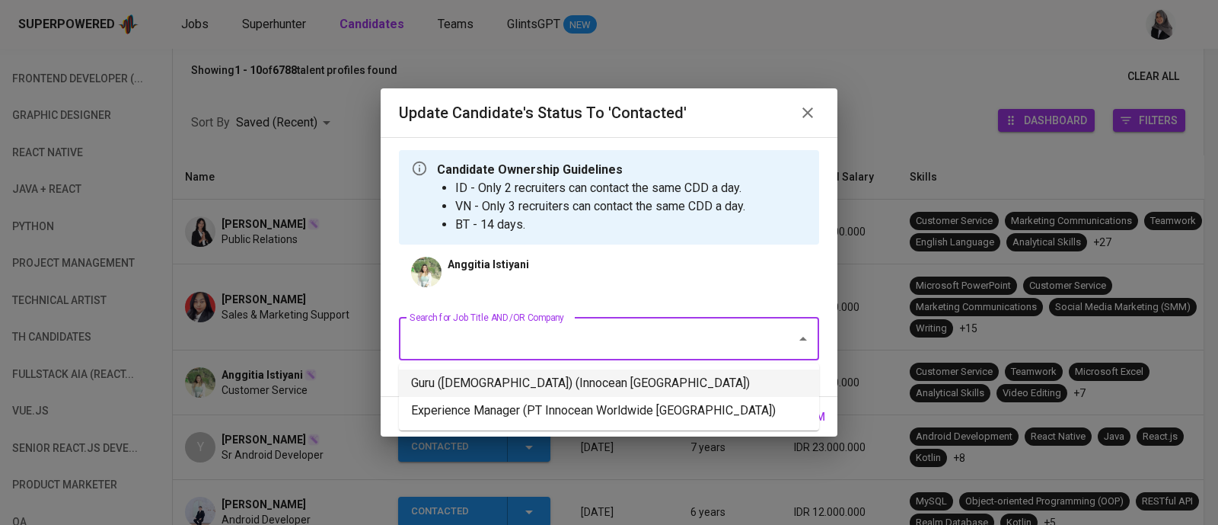
click at [600, 390] on li "Guru (Female) (Innocean Indonesia)" at bounding box center [609, 382] width 420 height 27
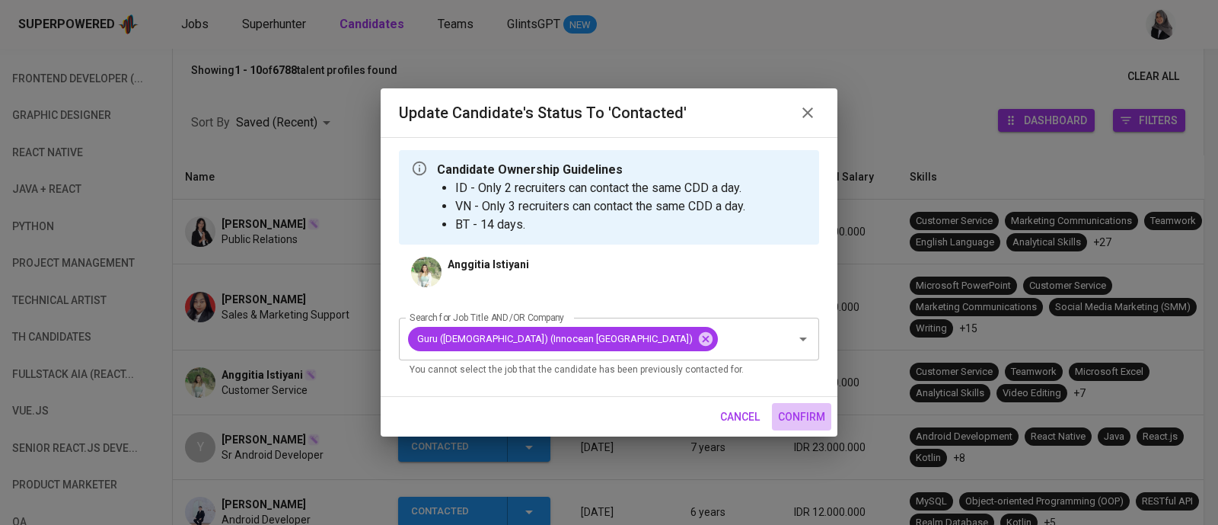
click at [815, 428] on button "confirm" at bounding box center [801, 417] width 59 height 28
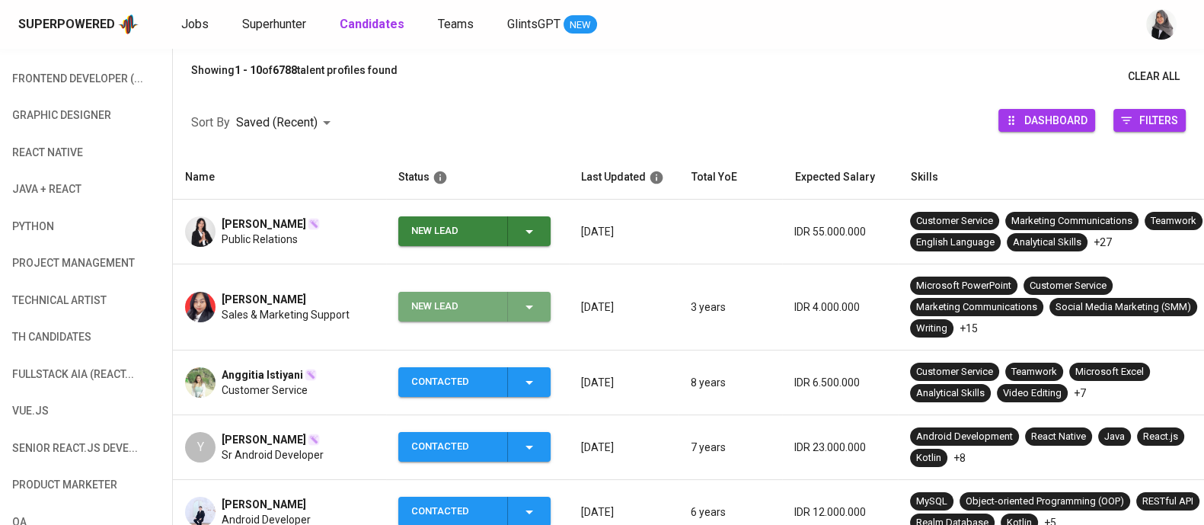
click at [528, 310] on icon "button" at bounding box center [529, 307] width 18 height 18
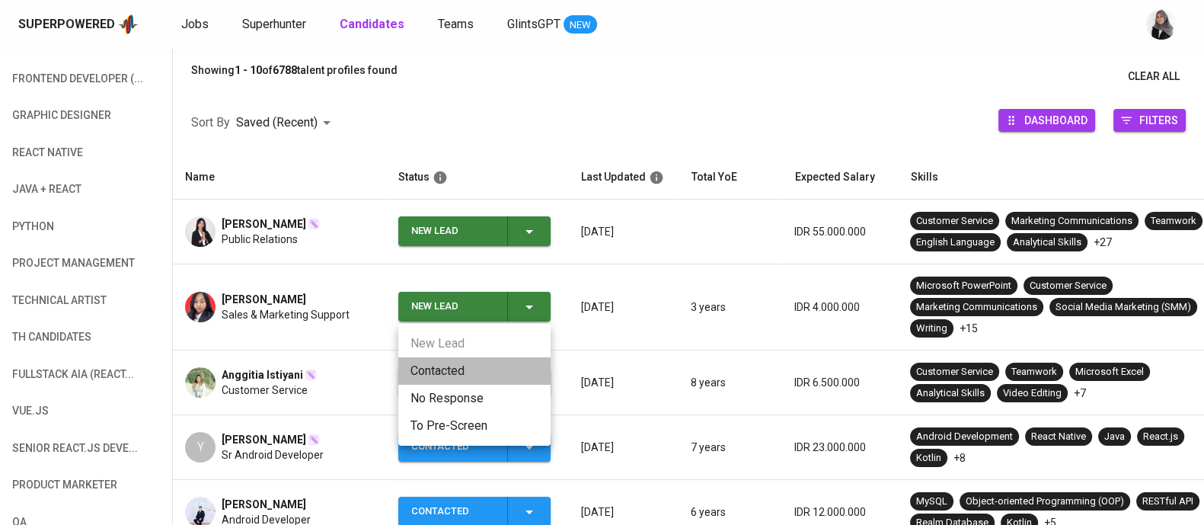
click at [442, 363] on li "Contacted" at bounding box center [474, 370] width 152 height 27
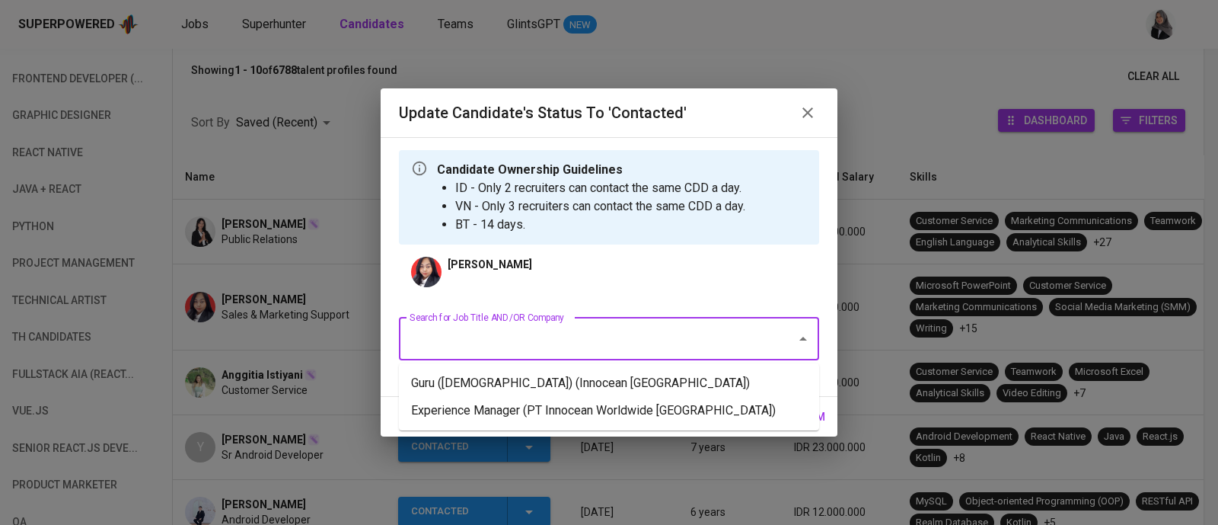
click at [612, 350] on input "Search for Job Title AND/OR Company" at bounding box center [588, 338] width 364 height 29
click at [654, 385] on li "Guru (Female) (Innocean Indonesia)" at bounding box center [609, 382] width 420 height 27
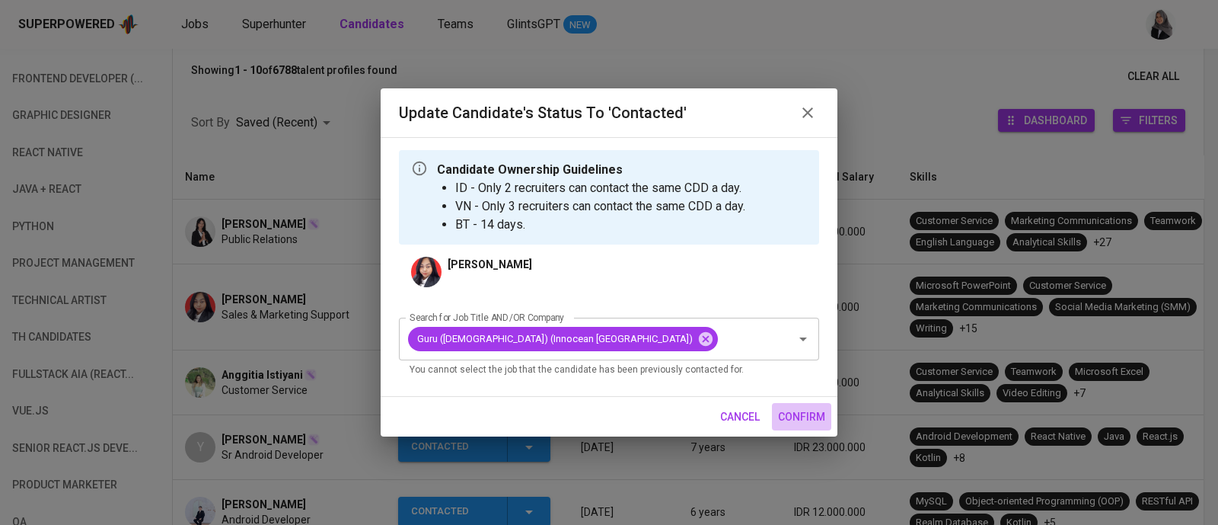
click at [801, 418] on span "confirm" at bounding box center [801, 416] width 47 height 19
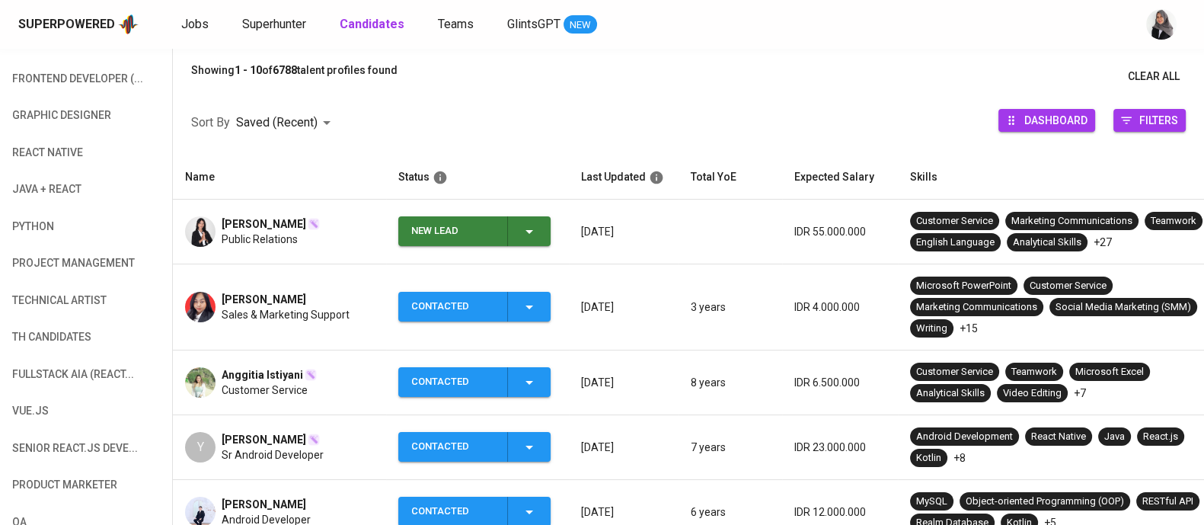
click at [763, 153] on div "Sort By Saved (Recent) DESC Dashboard Filters" at bounding box center [688, 123] width 1031 height 65
click at [536, 224] on icon "button" at bounding box center [529, 231] width 18 height 18
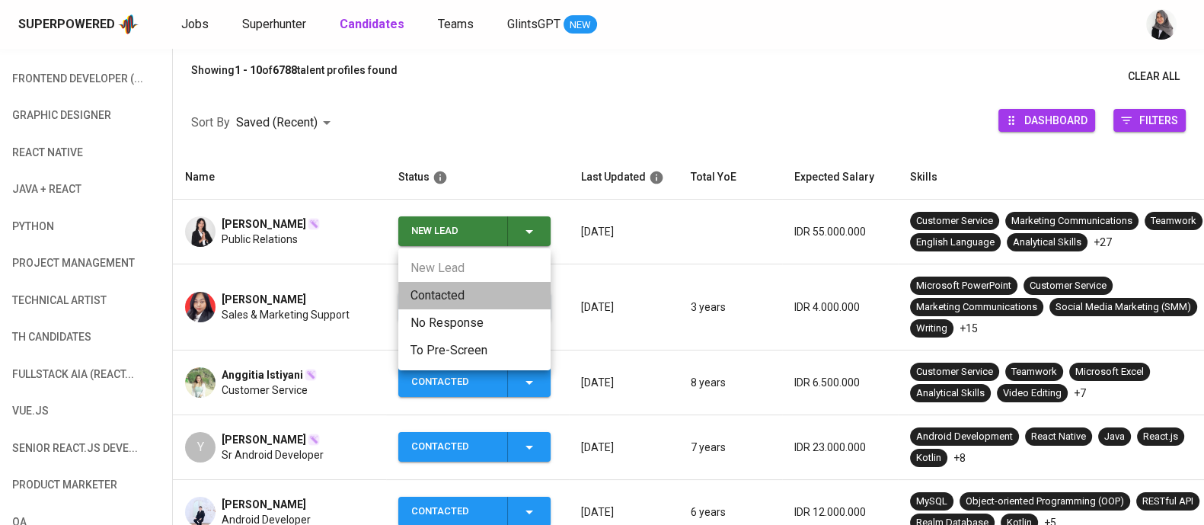
click at [442, 287] on li "Contacted" at bounding box center [474, 295] width 152 height 27
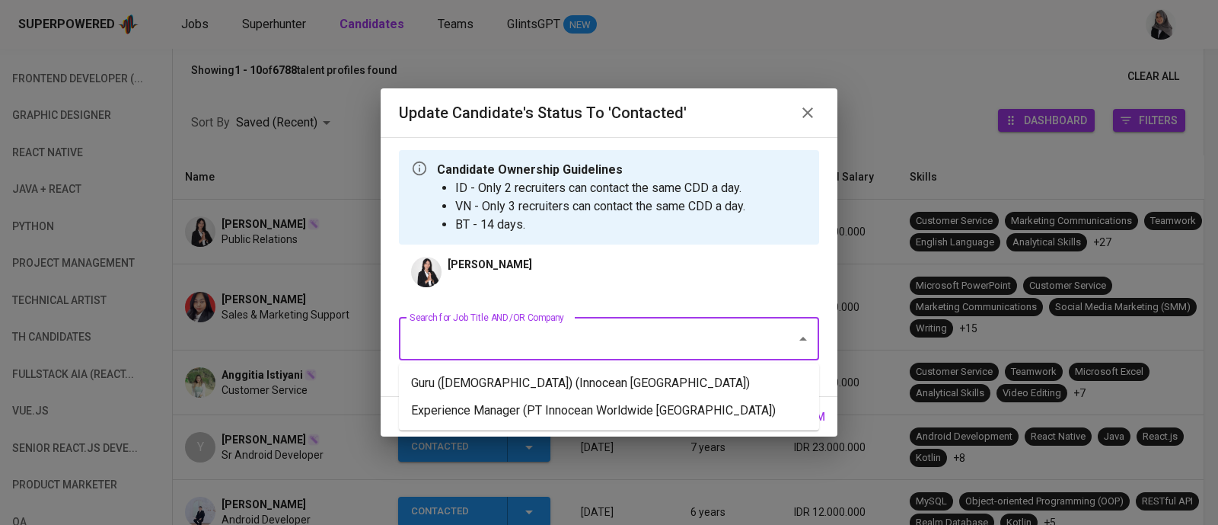
click at [670, 344] on input "Search for Job Title AND/OR Company" at bounding box center [588, 338] width 364 height 29
click at [724, 388] on li "Guru (Female) (Innocean Indonesia)" at bounding box center [609, 382] width 420 height 27
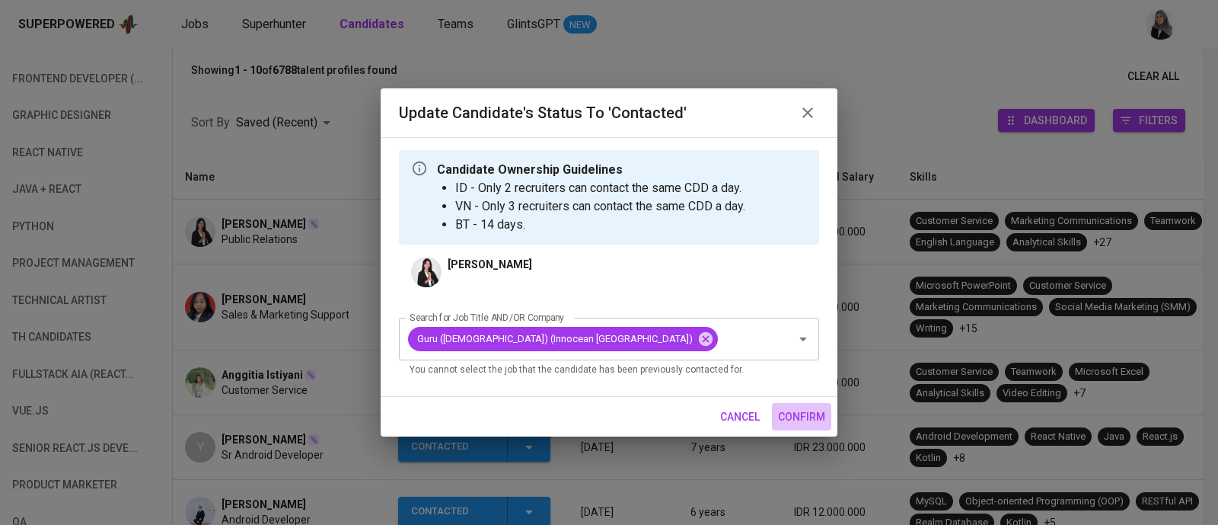
click at [818, 421] on span "confirm" at bounding box center [801, 416] width 47 height 19
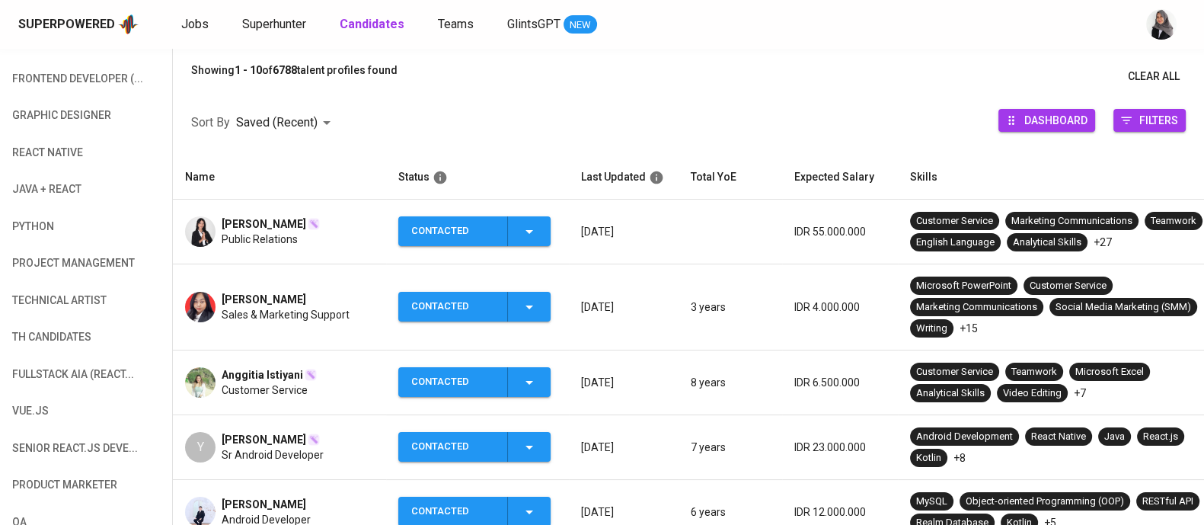
click at [843, 124] on div "Sort By Saved (Recent) DESC Dashboard Filters" at bounding box center [688, 123] width 1031 height 65
click at [1173, 158] on th "Skills" at bounding box center [1059, 177] width 323 height 44
click at [289, 255] on td "Anggraini Rizky Ramadhani Public Relations" at bounding box center [279, 232] width 213 height 65
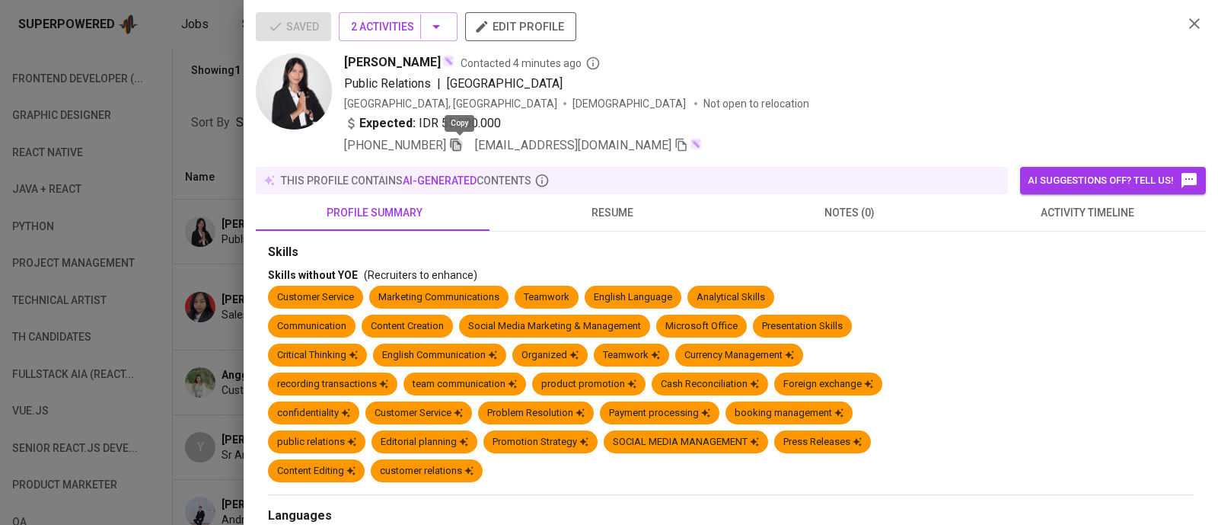
click at [460, 145] on icon "button" at bounding box center [456, 145] width 14 height 14
drag, startPoint x: 344, startPoint y: 65, endPoint x: 427, endPoint y: 61, distance: 83.1
click at [427, 61] on span "Anggraini Rizky Ramadhani" at bounding box center [392, 62] width 97 height 18
copy span "Anggraini Rizky"
click at [888, 101] on div "Indonesia, Depok Female Not open to relocation" at bounding box center [757, 103] width 827 height 15
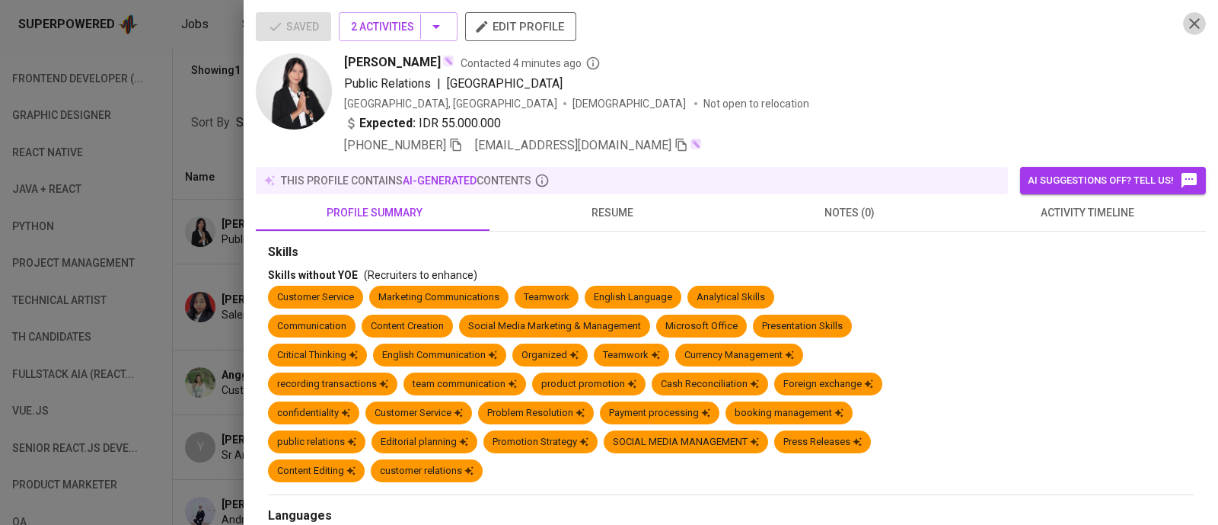
click at [1186, 26] on icon "button" at bounding box center [1195, 23] width 18 height 18
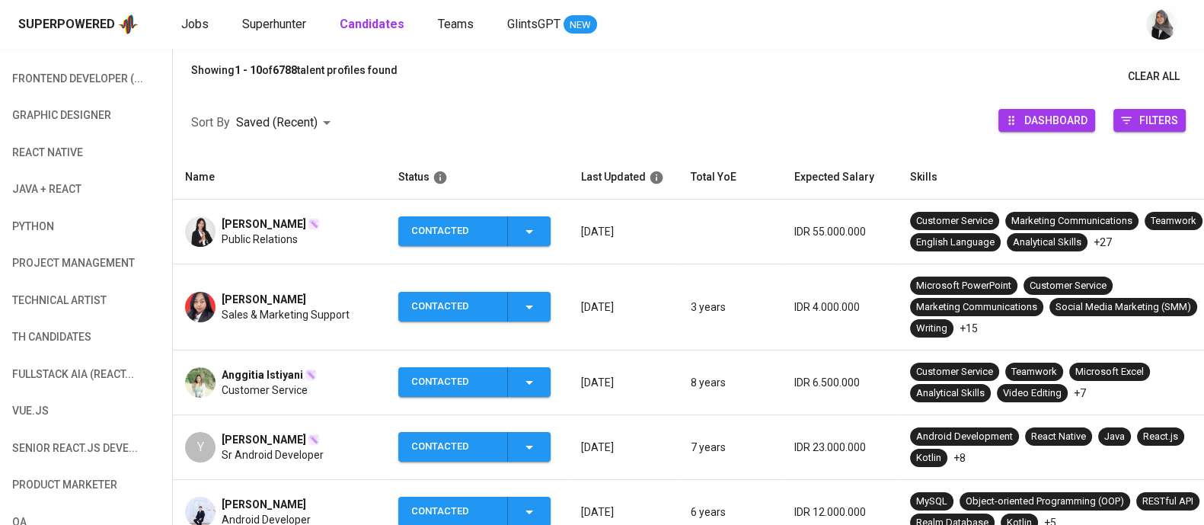
click at [230, 314] on span "Sales & Marketing Support" at bounding box center [286, 314] width 128 height 15
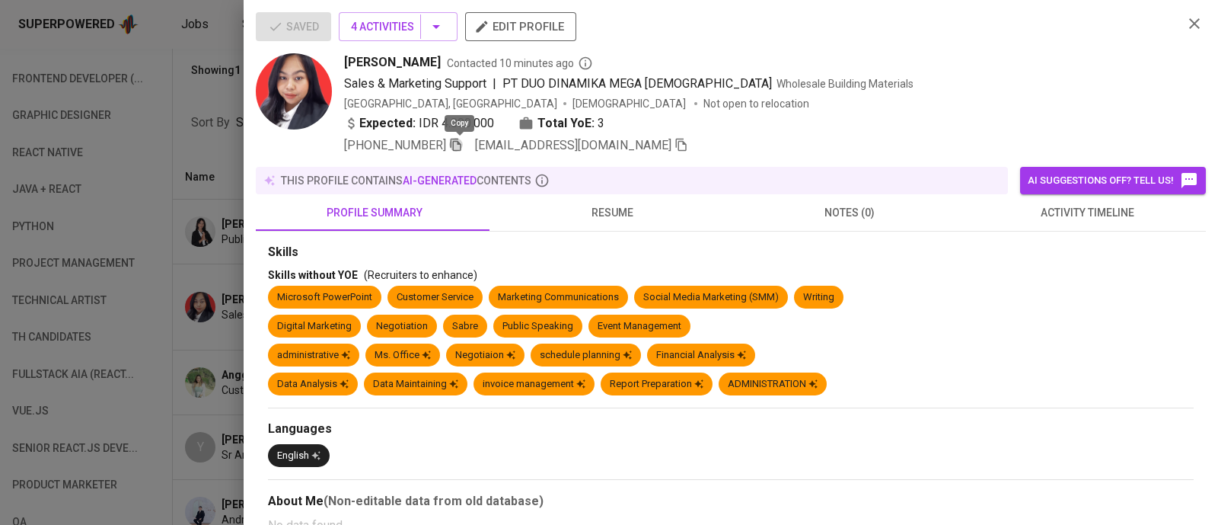
click at [453, 143] on icon "button" at bounding box center [456, 145] width 14 height 14
drag, startPoint x: 340, startPoint y: 62, endPoint x: 422, endPoint y: 62, distance: 81.5
click at [422, 62] on div "Mafira Yuliana Putri Contacted 10 minutes ago Sales & Marketing Support | PT DU…" at bounding box center [713, 103] width 915 height 101
copy span "Mafira Yuliana"
click at [966, 77] on div "Sales & Marketing Support | PT DUO DINAMIKA MEGA PERKASA Wholesale Building Mat…" at bounding box center [757, 84] width 827 height 18
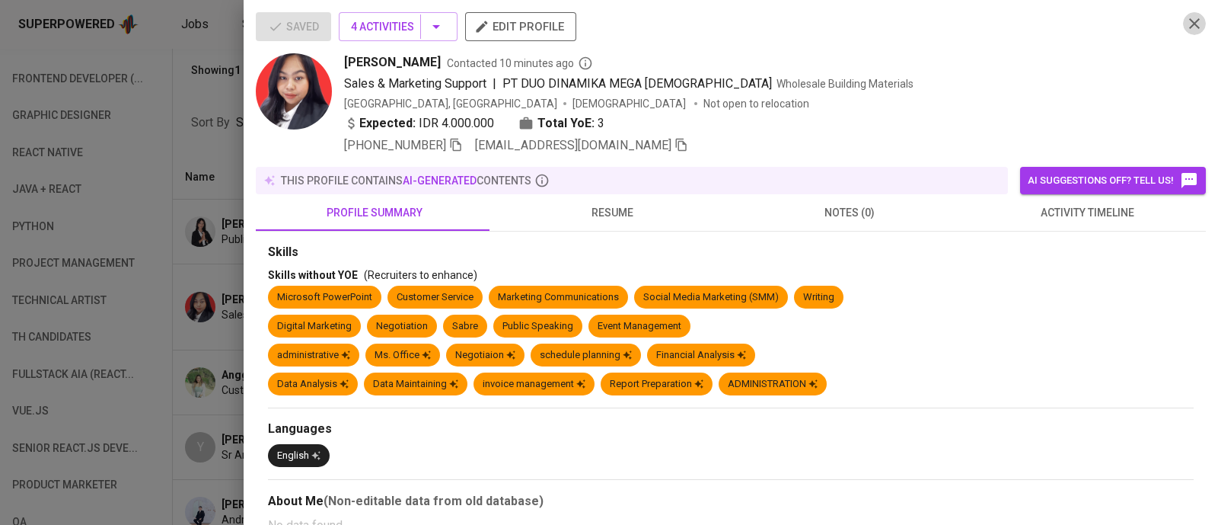
click at [1186, 27] on icon "button" at bounding box center [1195, 23] width 18 height 18
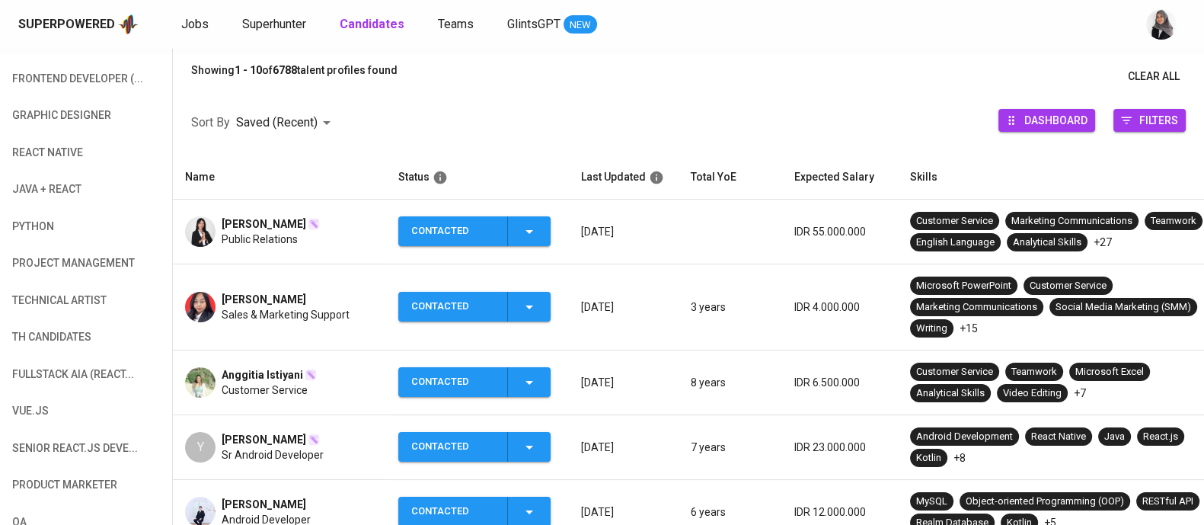
click at [239, 394] on span "Customer Service" at bounding box center [265, 389] width 86 height 15
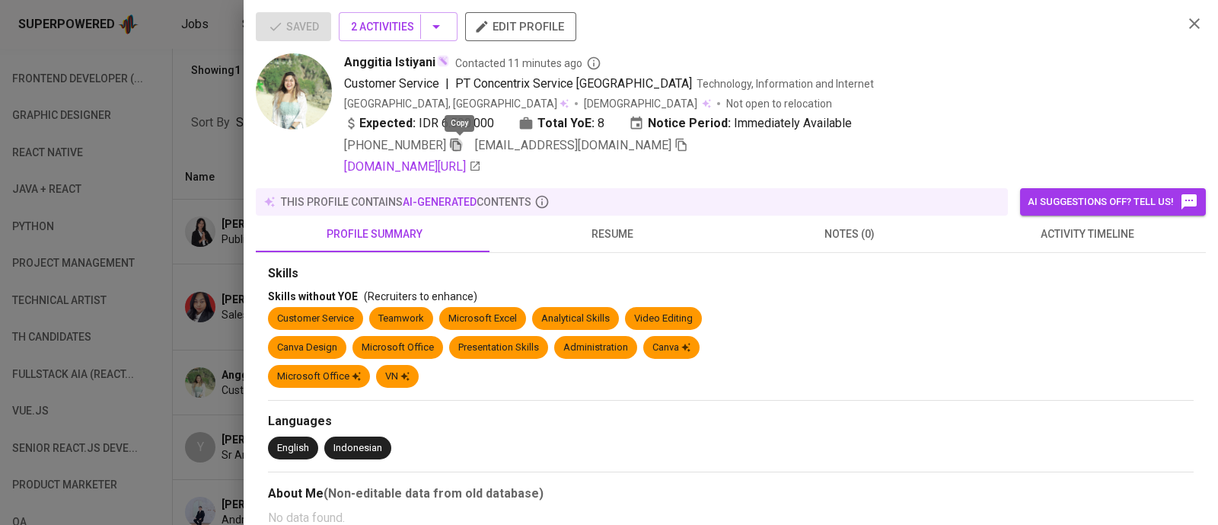
click at [457, 148] on icon "button" at bounding box center [456, 145] width 11 height 13
drag, startPoint x: 343, startPoint y: 63, endPoint x: 432, endPoint y: 62, distance: 89.1
click at [432, 62] on div "Anggitia Istiyani Contacted 11 minutes ago Customer Service | PT Concentrix Ser…" at bounding box center [713, 114] width 915 height 123
copy span "Anggitia Istiyani"
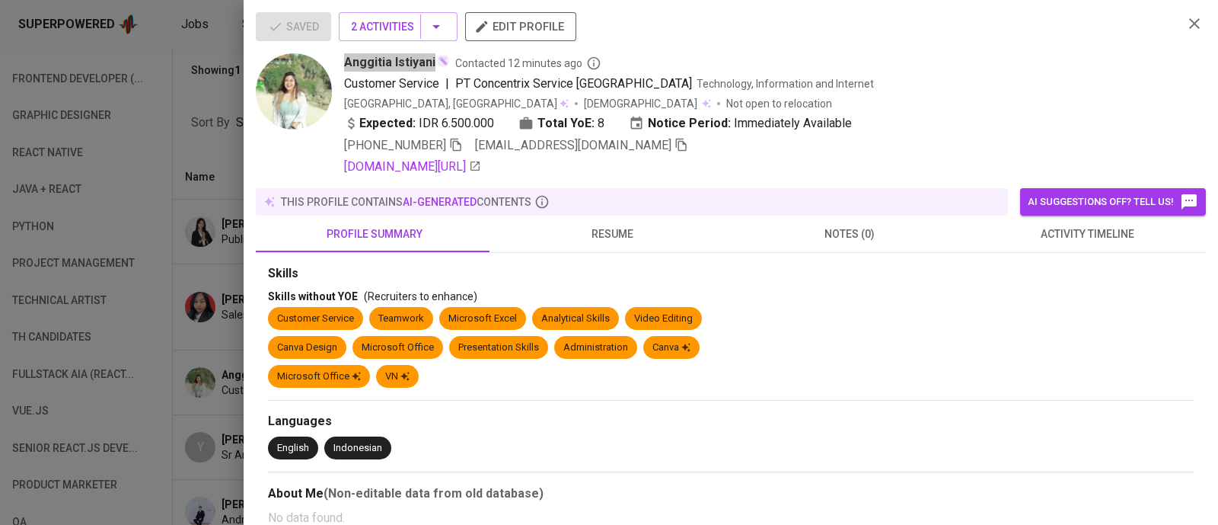
scroll to position [81, 0]
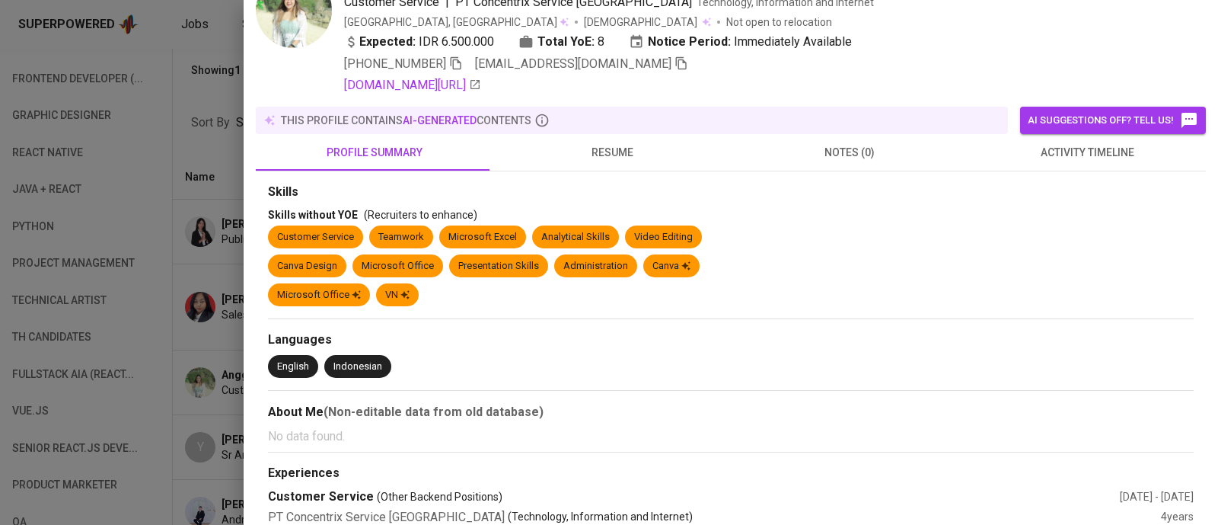
click at [957, 48] on div "Expected: IDR 6.500.000 Total YoE: 8 Notice Period: Immediately Available" at bounding box center [757, 44] width 827 height 22
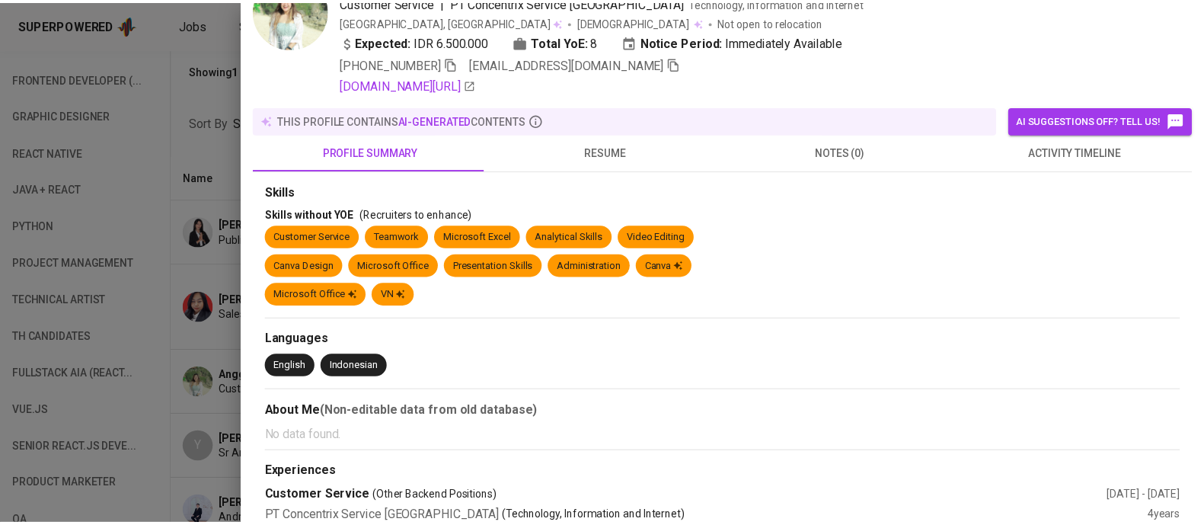
scroll to position [0, 0]
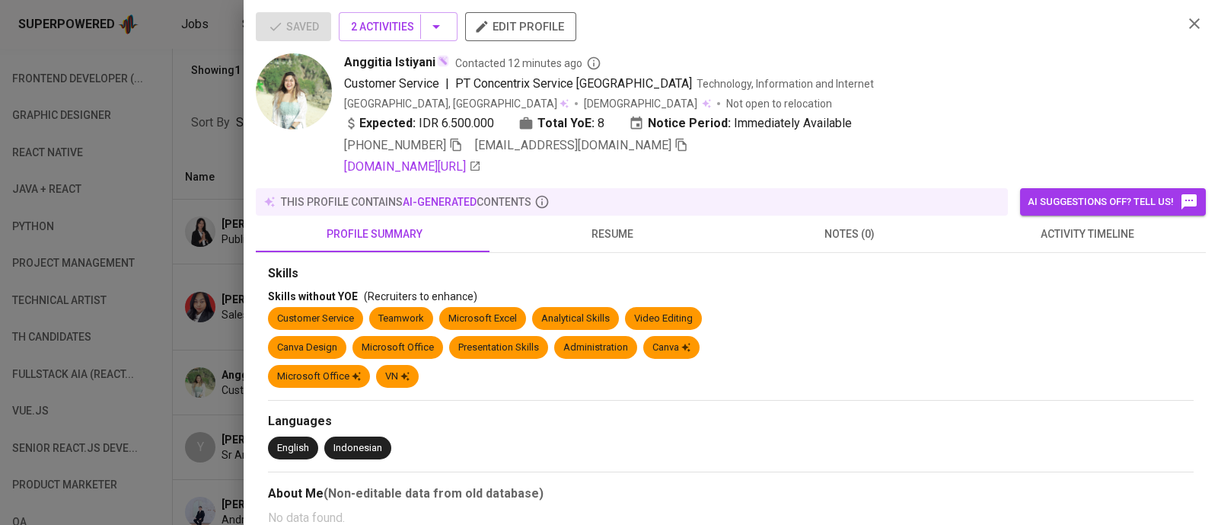
click at [1186, 25] on icon "button" at bounding box center [1195, 23] width 18 height 18
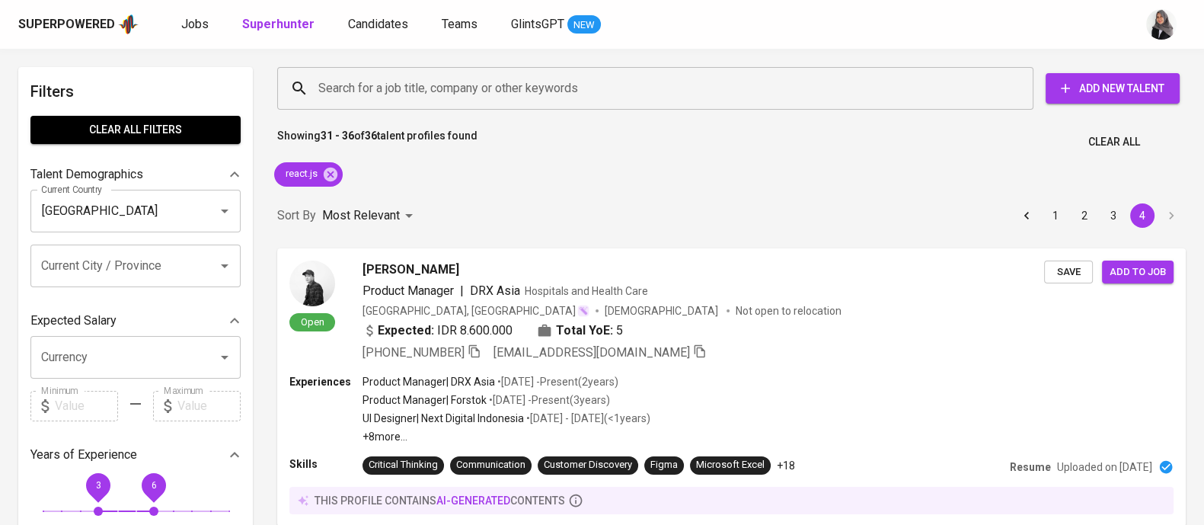
click at [947, 152] on div "Showing 31 - 36 of 36 talent profiles found Clear All" at bounding box center [731, 137] width 927 height 37
click at [832, 45] on div "Superpowered Jobs Superhunter Candidates Teams GlintsGPT NEW" at bounding box center [602, 24] width 1204 height 49
click at [852, 219] on div "Sort By Most Relevant MOST_RELEVANT 1 2 3 4" at bounding box center [731, 216] width 927 height 46
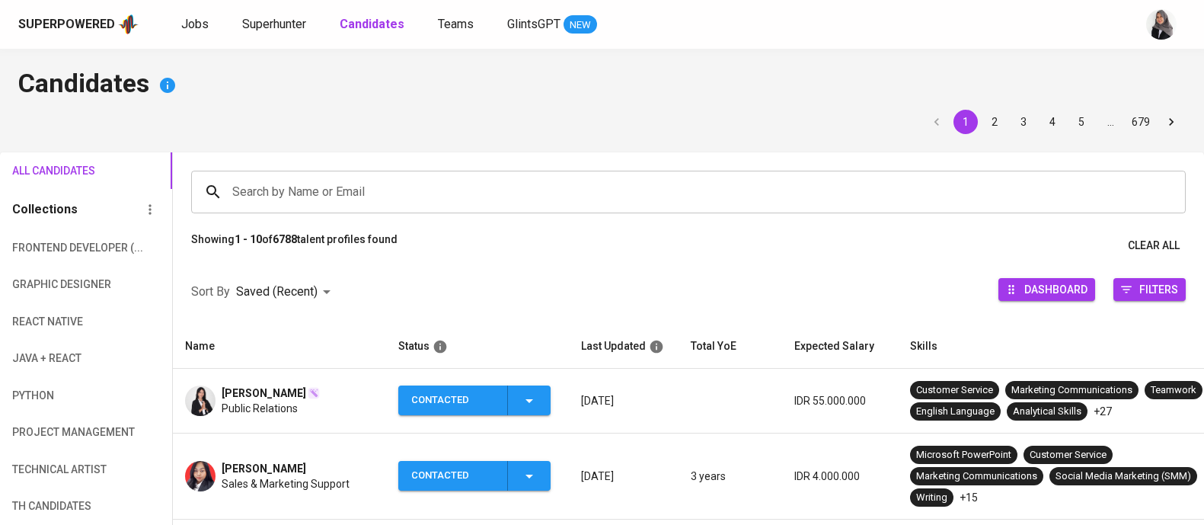
scroll to position [169, 0]
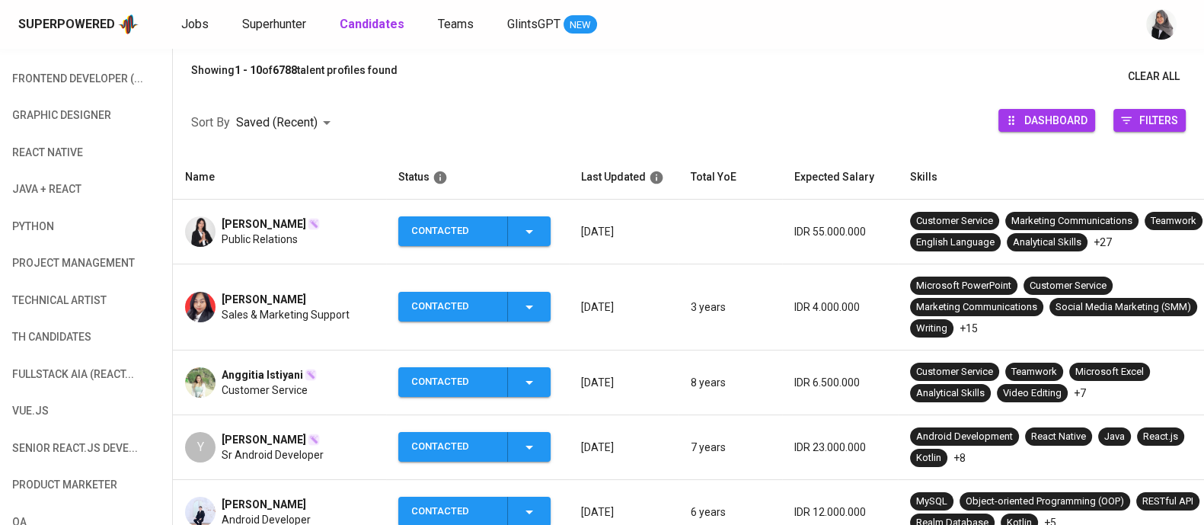
click at [852, 79] on div "Showing 1 - 10 of 6788 talent profiles found Clear All" at bounding box center [688, 76] width 1031 height 28
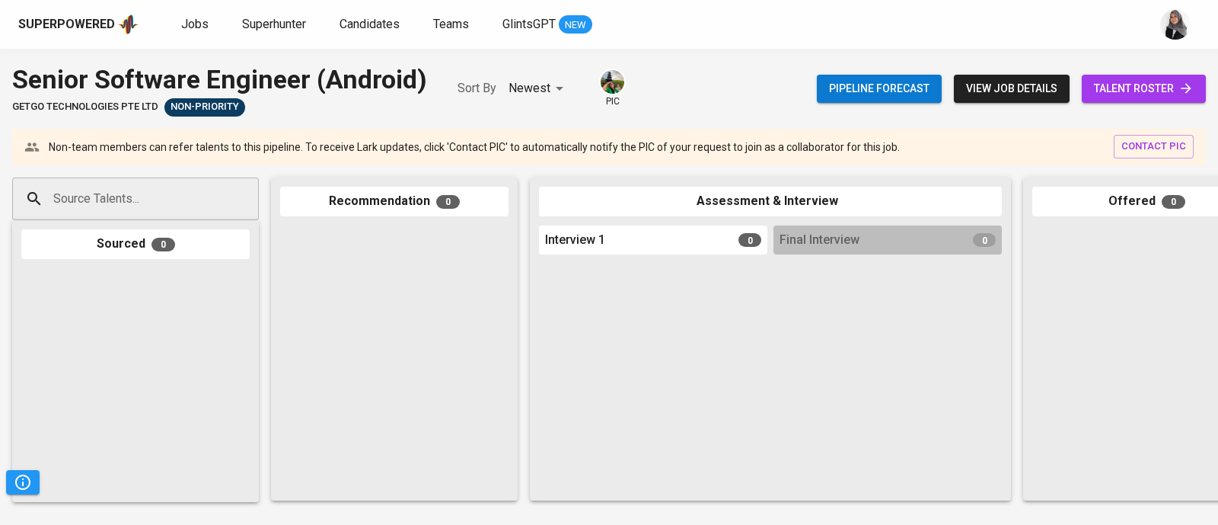
click at [866, 11] on div "Superpowered Jobs Superhunter Candidates Teams GlintsGPT NEW" at bounding box center [609, 24] width 1218 height 49
